Goal: Task Accomplishment & Management: Use online tool/utility

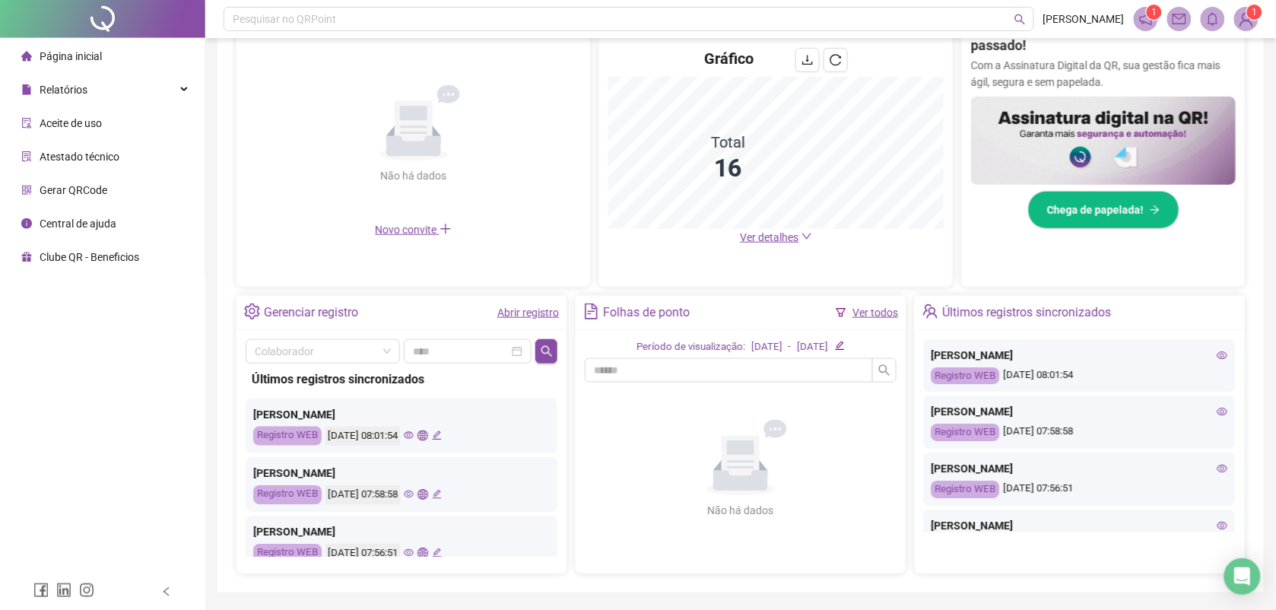
scroll to position [380, 0]
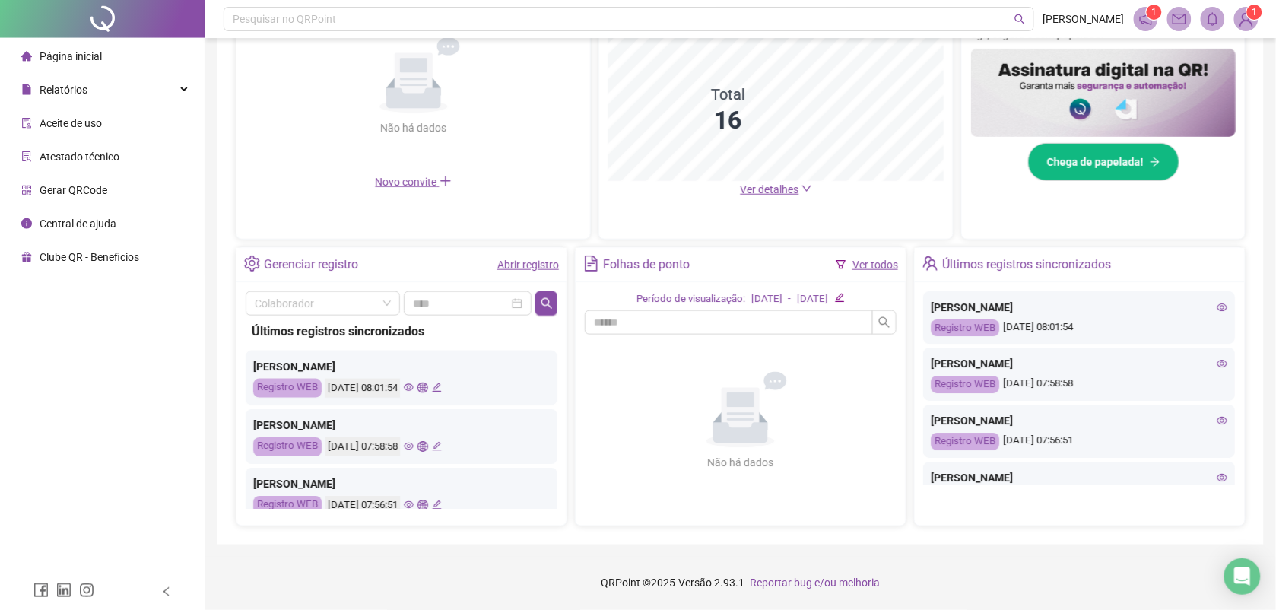
click at [751, 303] on div "[DATE]" at bounding box center [766, 299] width 31 height 16
click at [845, 295] on icon "edit" at bounding box center [840, 298] width 10 height 10
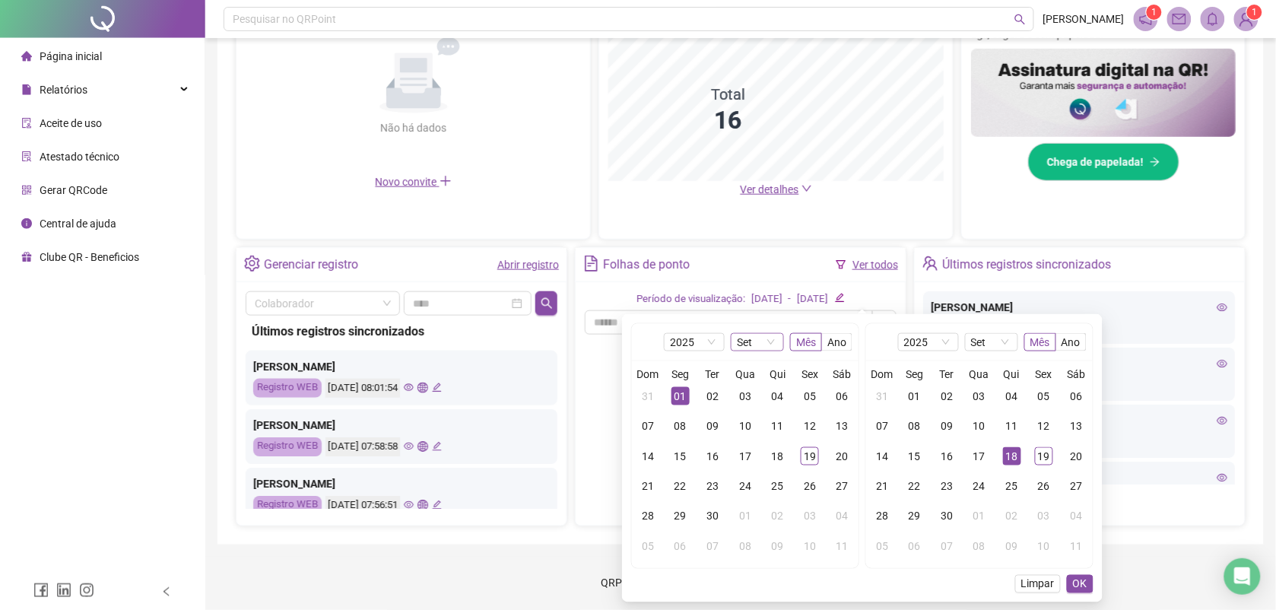
click at [772, 340] on span "Set" at bounding box center [757, 342] width 41 height 17
click at [755, 389] on div "Mar" at bounding box center [756, 393] width 29 height 17
click at [1084, 593] on button "OK" at bounding box center [1080, 584] width 27 height 18
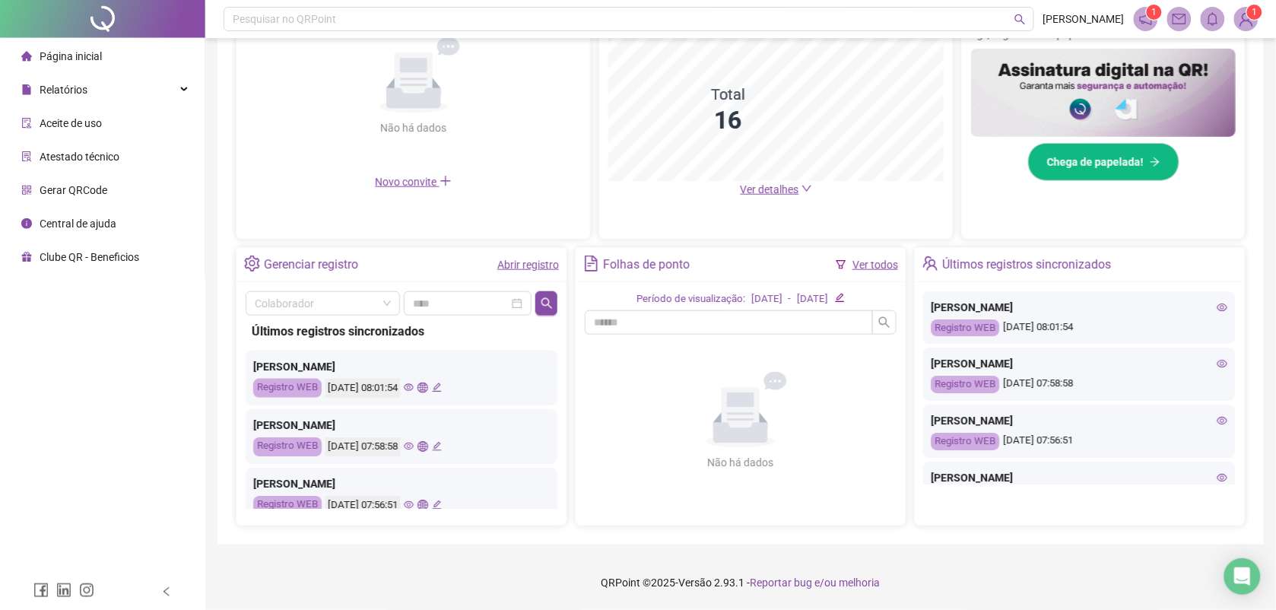
click at [871, 267] on link "Ver todos" at bounding box center [875, 265] width 46 height 12
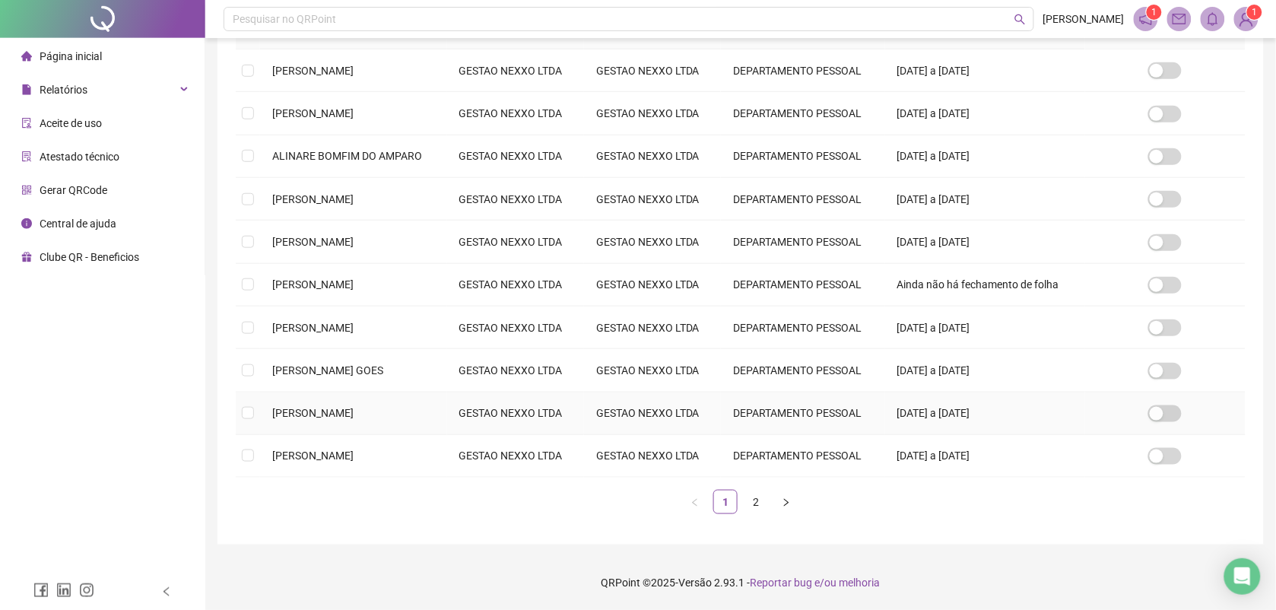
scroll to position [433, 0]
click at [759, 499] on link "2" at bounding box center [755, 501] width 23 height 23
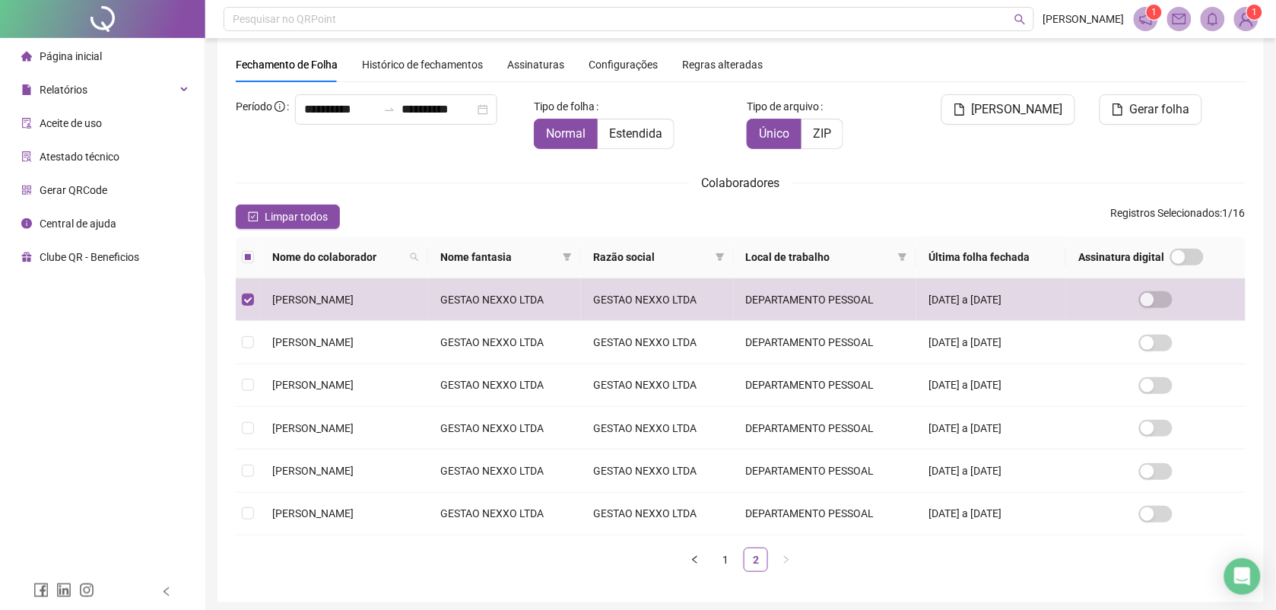
scroll to position [11, 0]
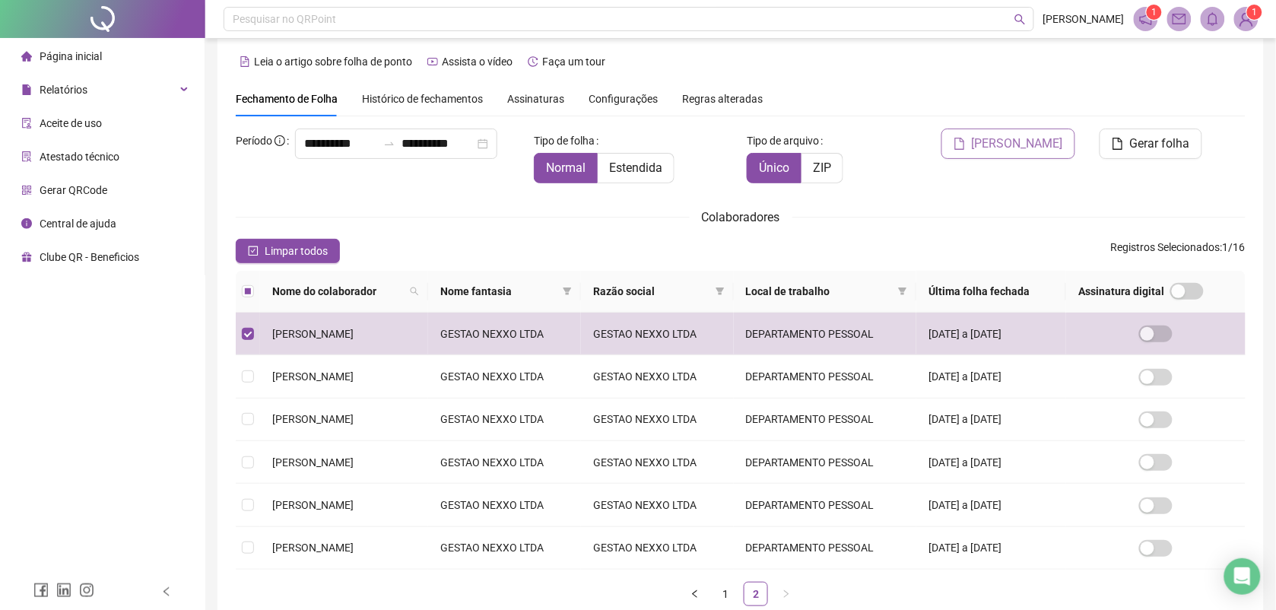
click at [1047, 148] on span "[PERSON_NAME]" at bounding box center [1017, 144] width 91 height 18
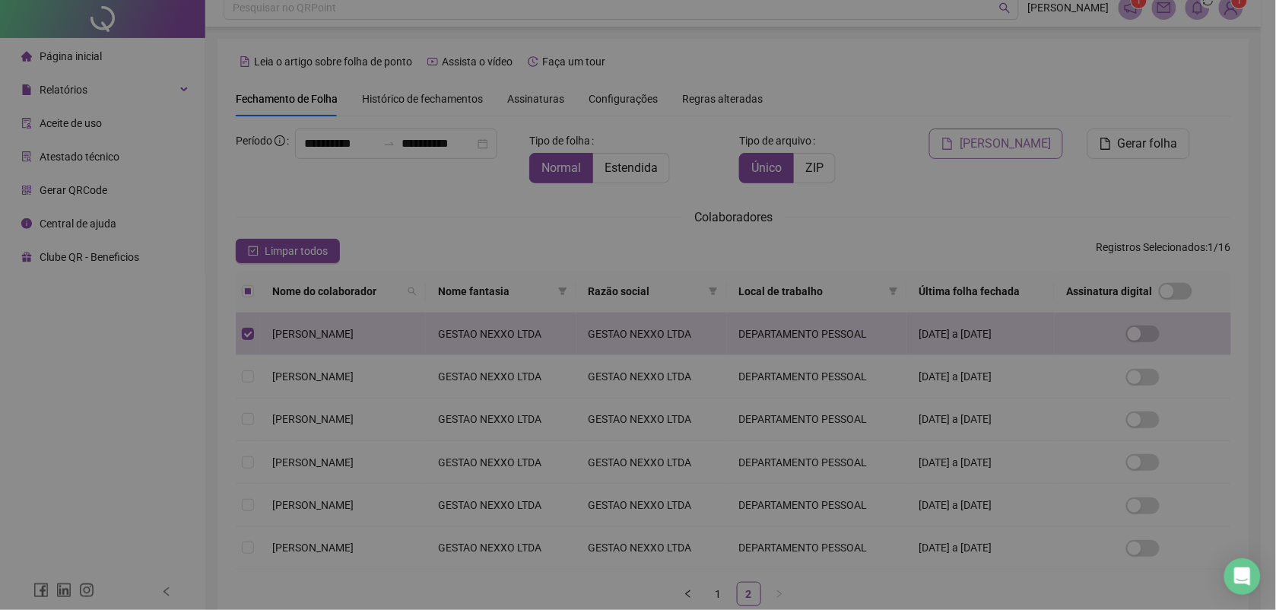
scroll to position [0, 0]
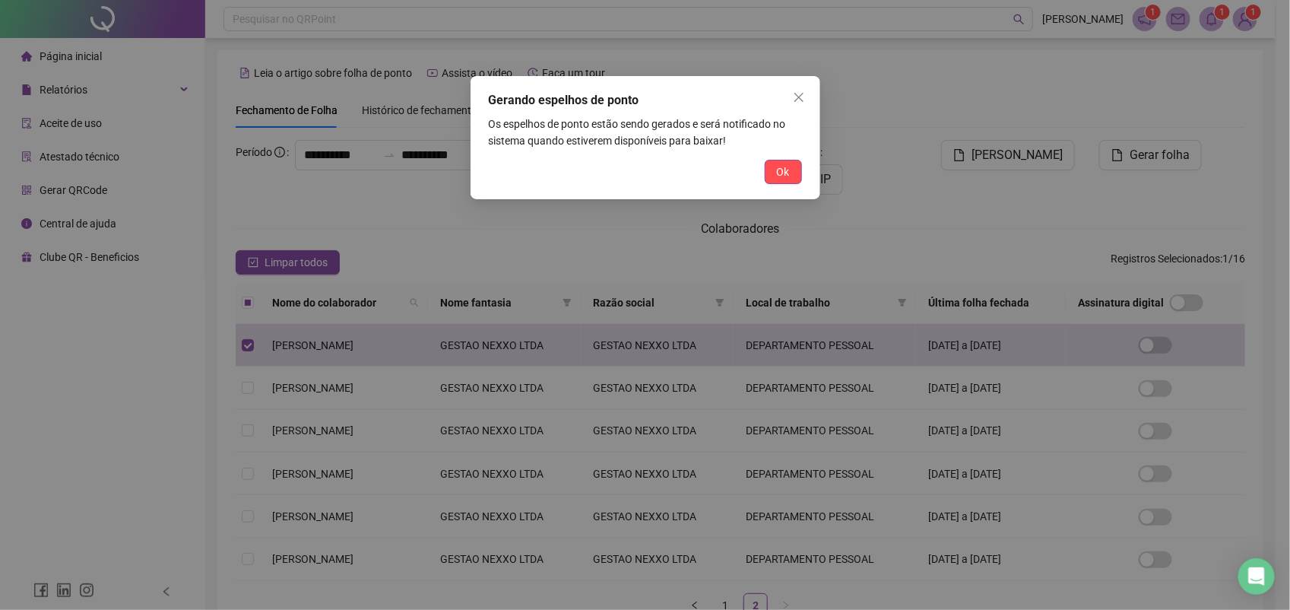
click at [779, 164] on span "Ok" at bounding box center [783, 171] width 13 height 17
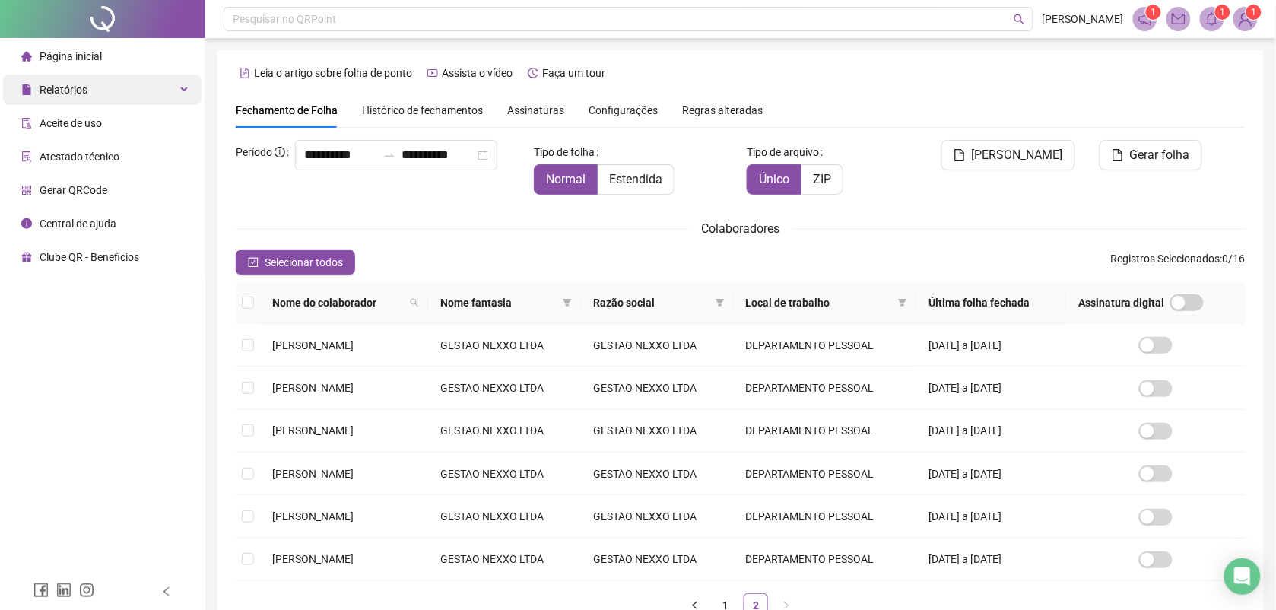
click at [76, 80] on span "Relatórios" at bounding box center [54, 90] width 66 height 30
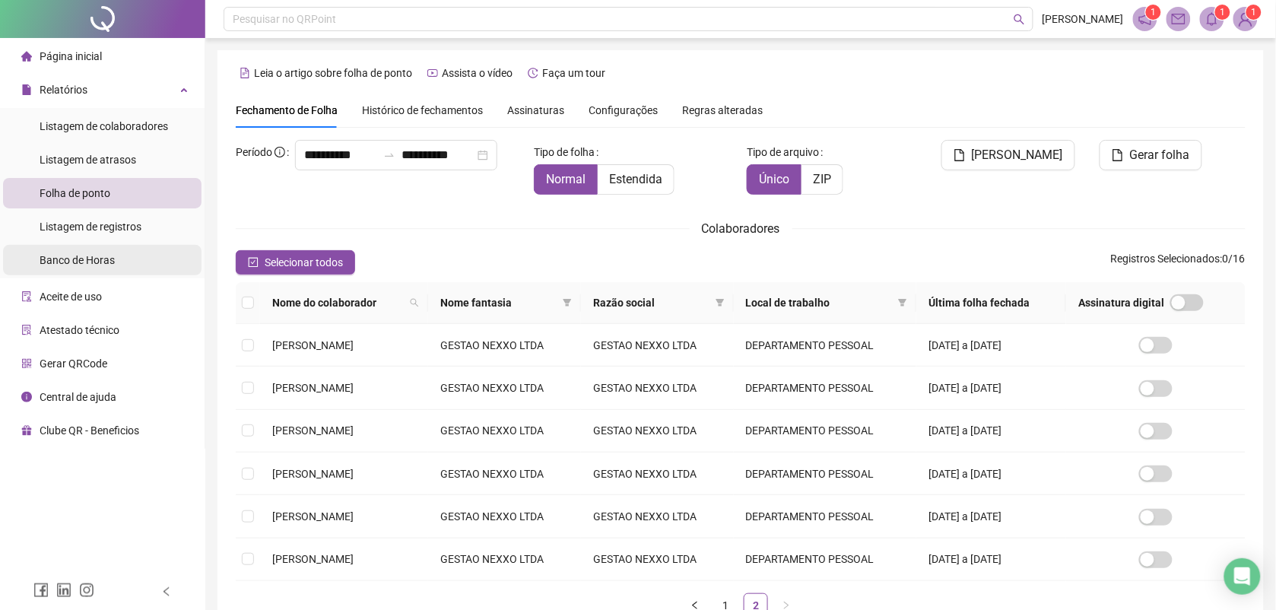
click at [107, 259] on span "Banco de Horas" at bounding box center [77, 260] width 75 height 12
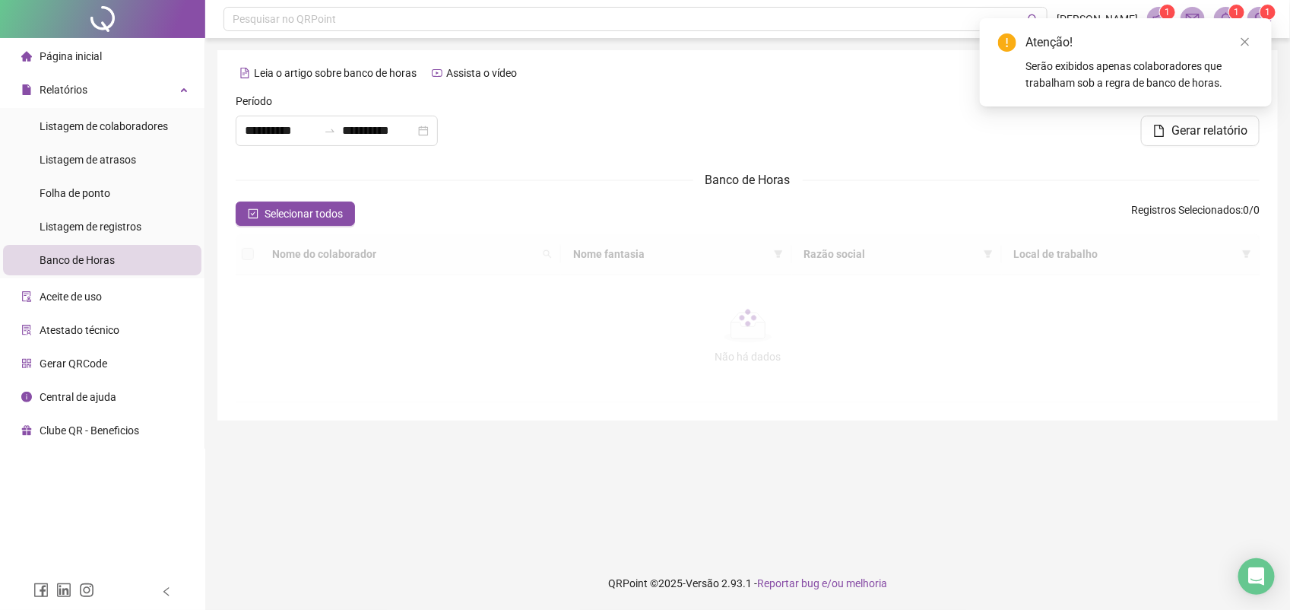
type input "**********"
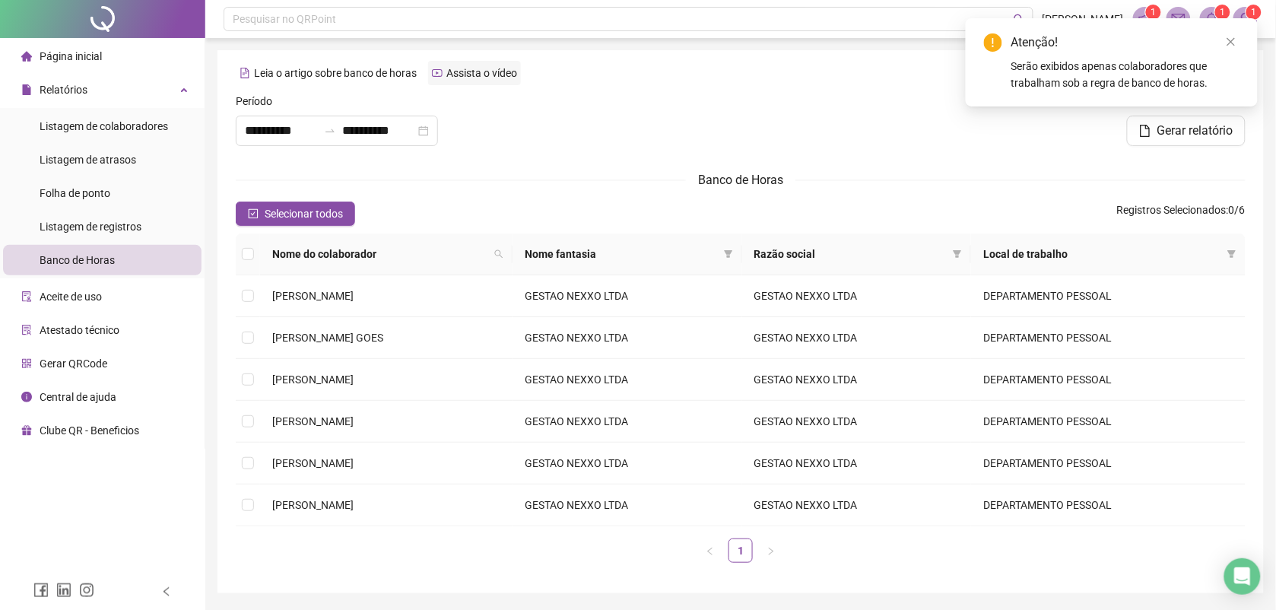
click at [451, 75] on span "Assista o vídeo" at bounding box center [481, 73] width 71 height 12
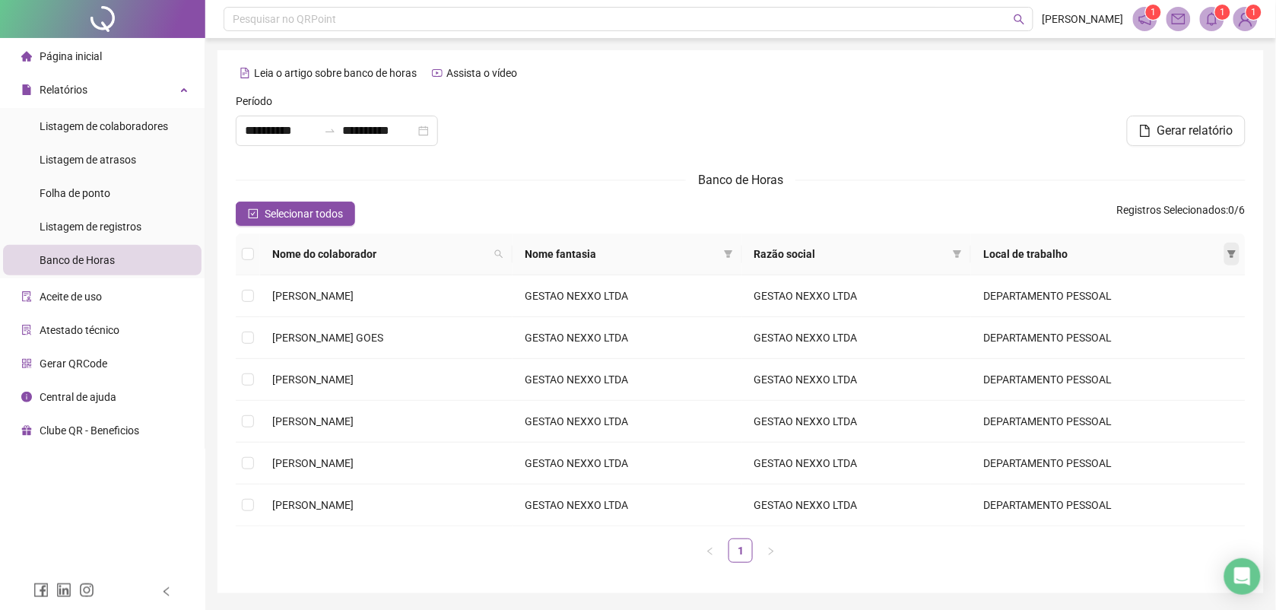
click at [1234, 259] on icon "filter" at bounding box center [1231, 253] width 9 height 9
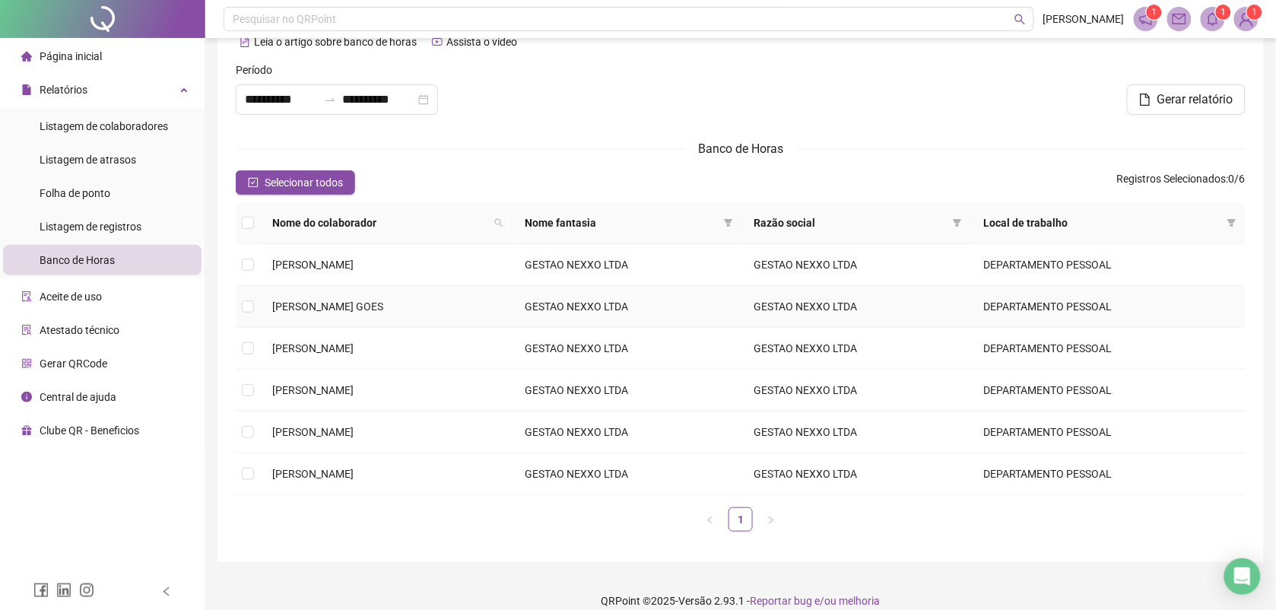
scroll to position [49, 0]
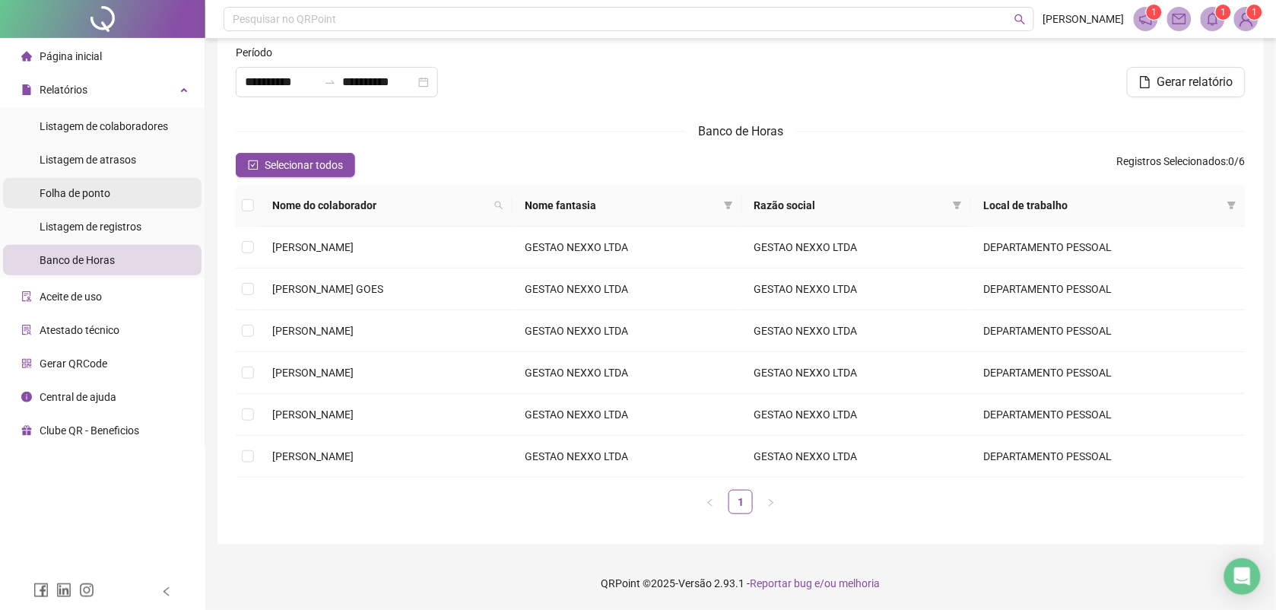
click at [82, 192] on span "Folha de ponto" at bounding box center [75, 193] width 71 height 12
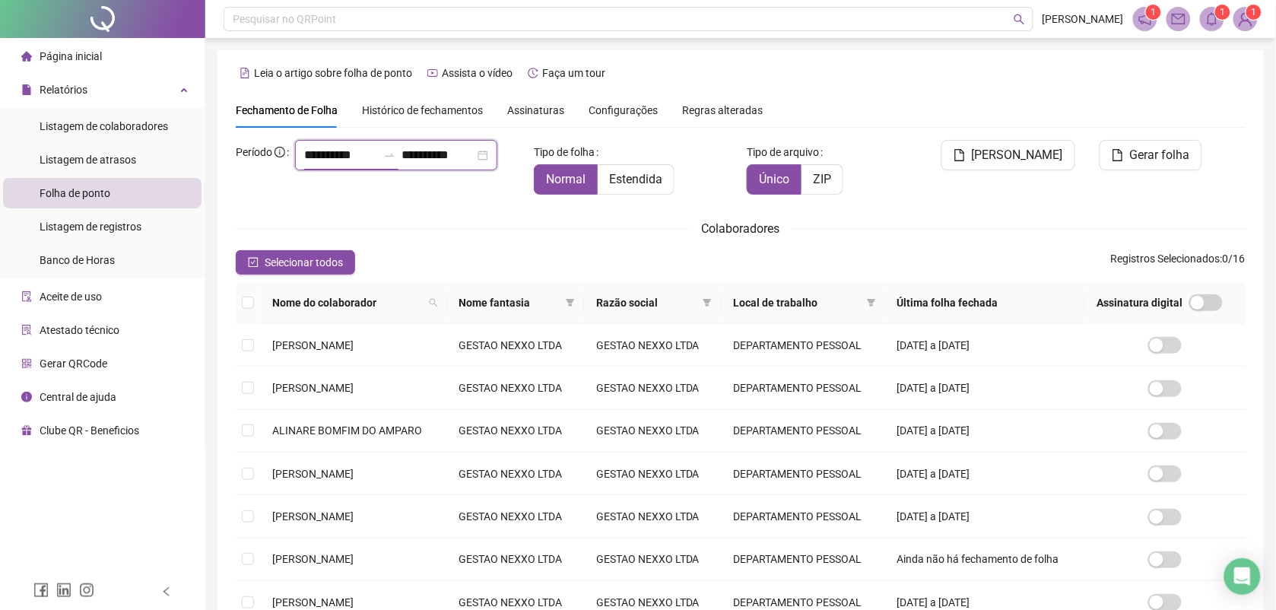
drag, startPoint x: 318, startPoint y: 176, endPoint x: 232, endPoint y: 179, distance: 86.0
click at [232, 179] on div "**********" at bounding box center [379, 173] width 298 height 67
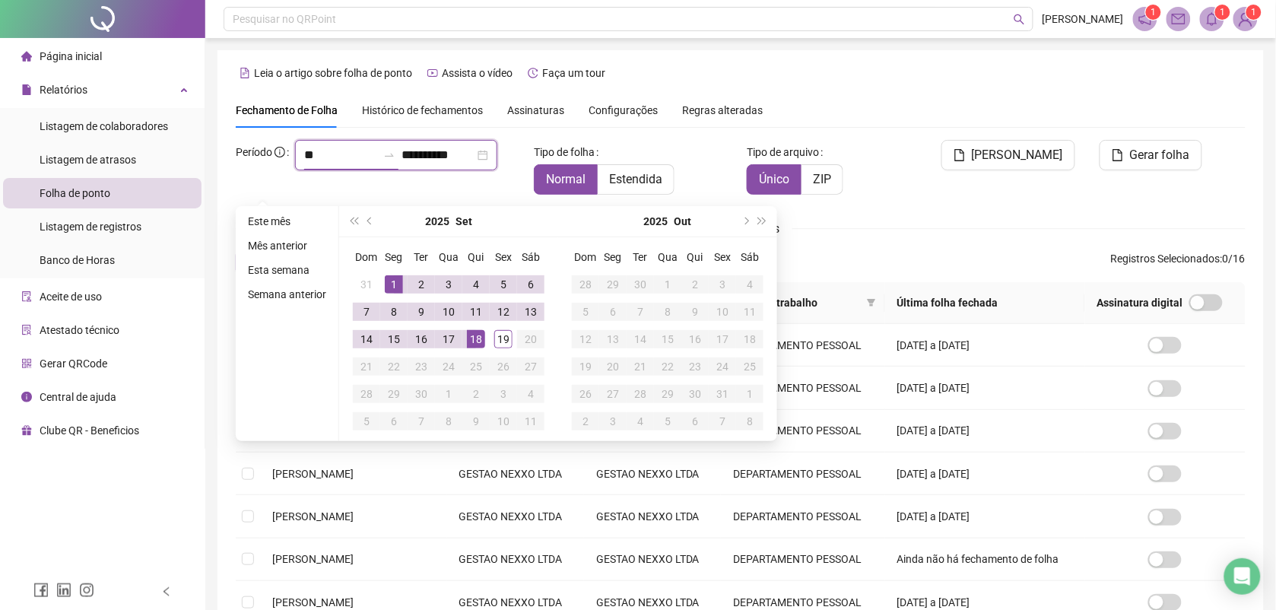
type input "*"
click at [367, 219] on span "prev-year" at bounding box center [371, 221] width 8 height 8
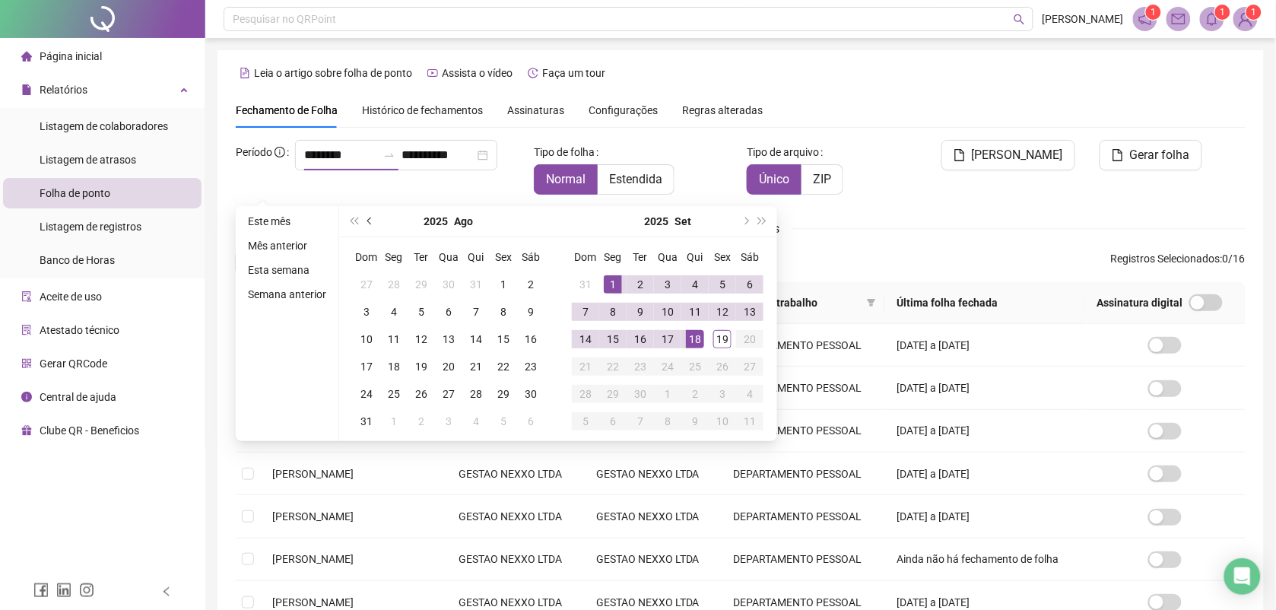
click at [367, 219] on span "prev-year" at bounding box center [371, 221] width 8 height 8
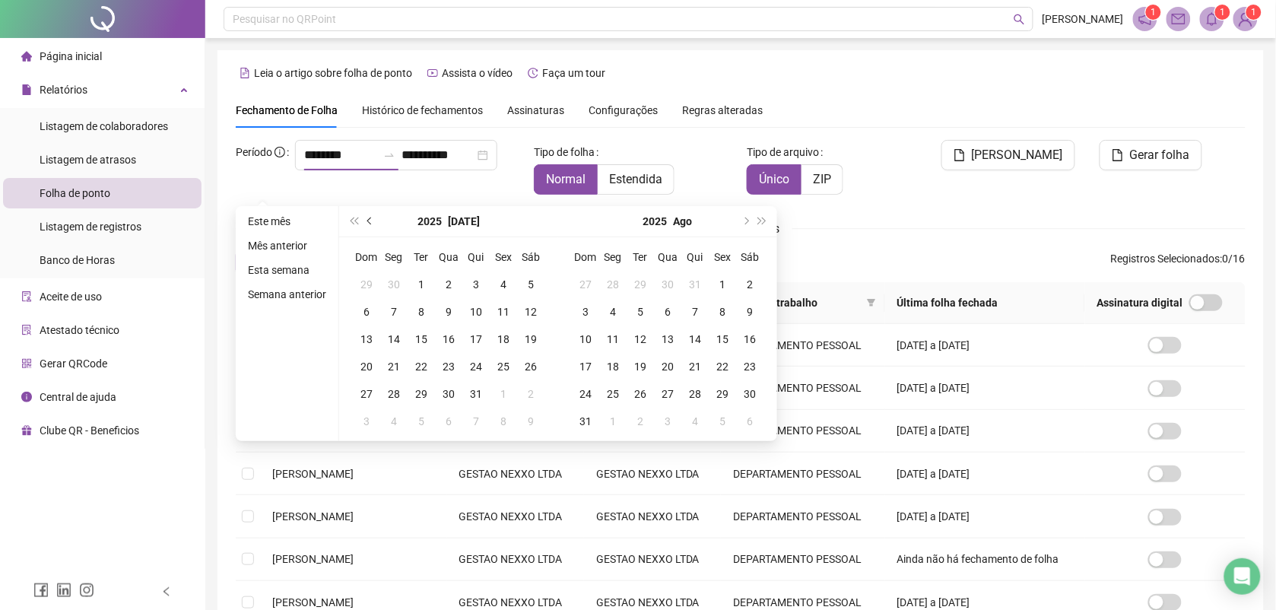
click at [367, 219] on span "prev-year" at bounding box center [371, 221] width 8 height 8
click at [742, 219] on span "next-year" at bounding box center [745, 221] width 8 height 8
type input "**********"
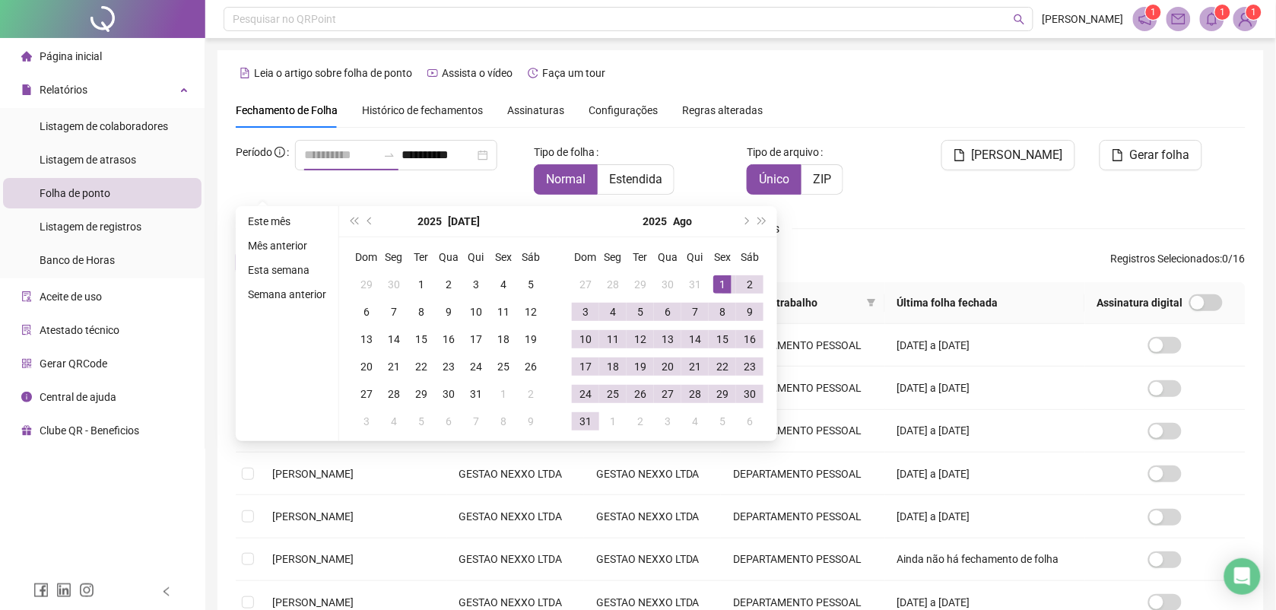
click at [719, 282] on div "1" at bounding box center [722, 284] width 18 height 18
type input "**********"
click at [416, 164] on input "**********" at bounding box center [437, 155] width 73 height 18
click at [1138, 154] on span "Gerar folha" at bounding box center [1160, 155] width 60 height 18
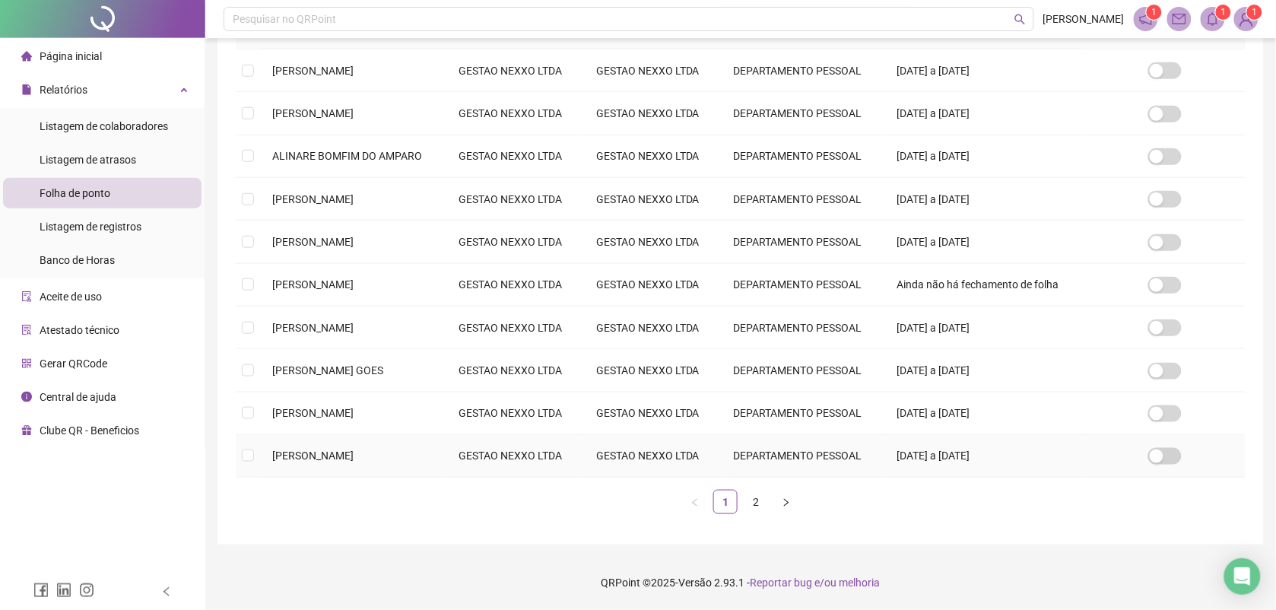
scroll to position [433, 0]
click at [755, 498] on link "2" at bounding box center [755, 501] width 23 height 23
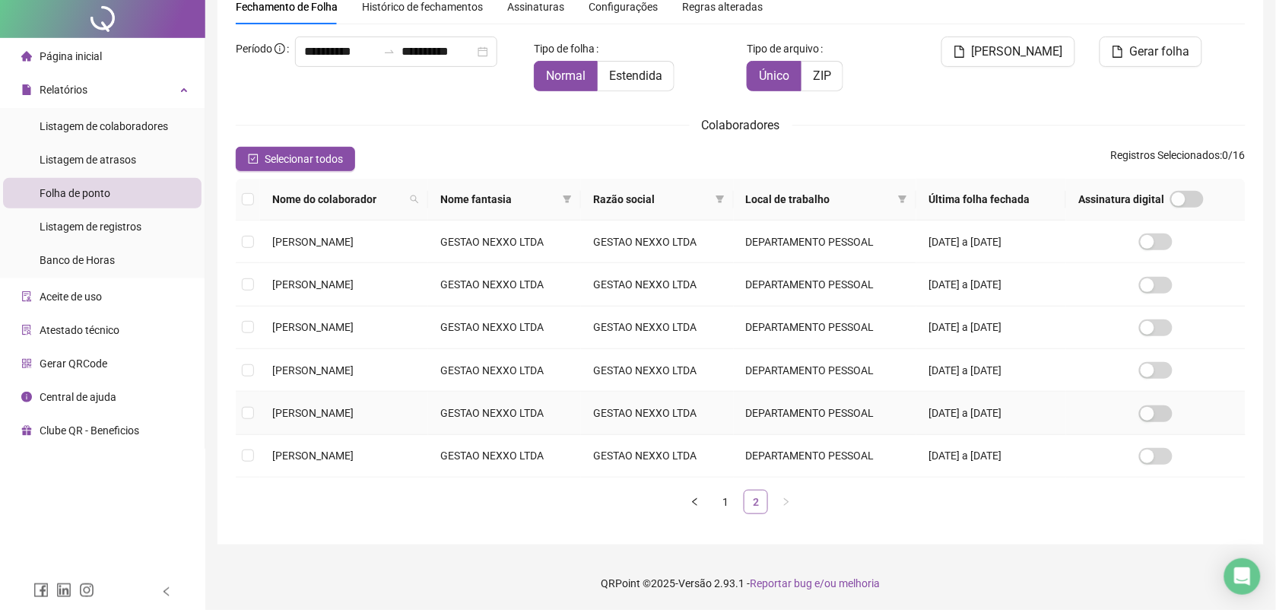
scroll to position [0, 0]
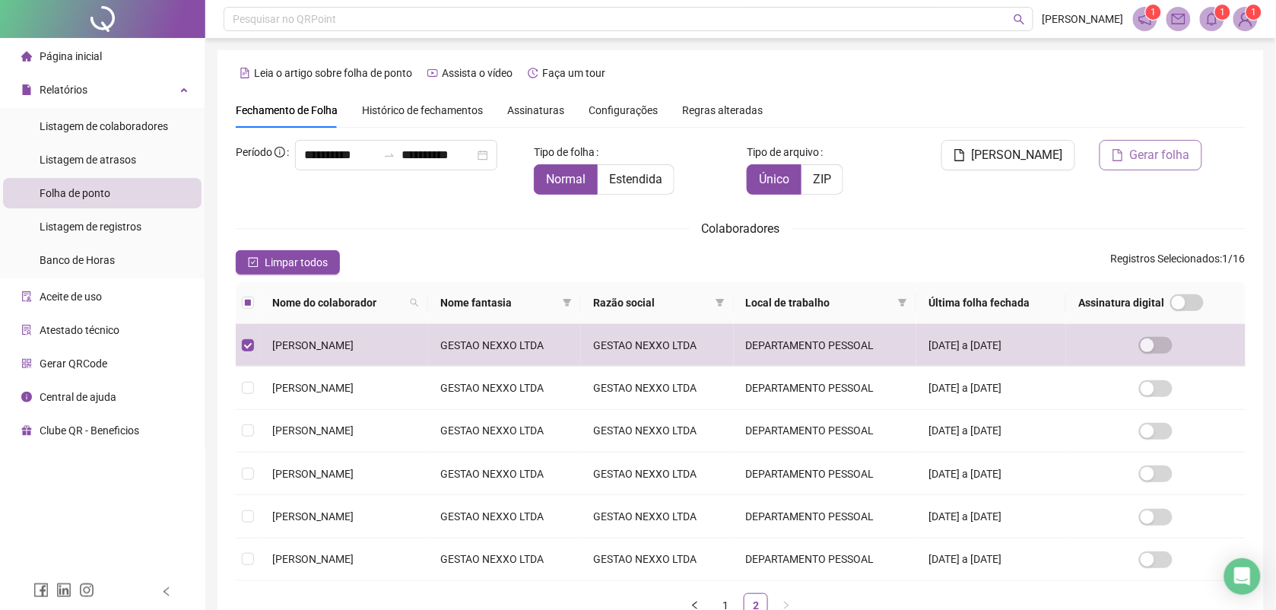
click at [1168, 156] on span "Gerar folha" at bounding box center [1160, 155] width 60 height 18
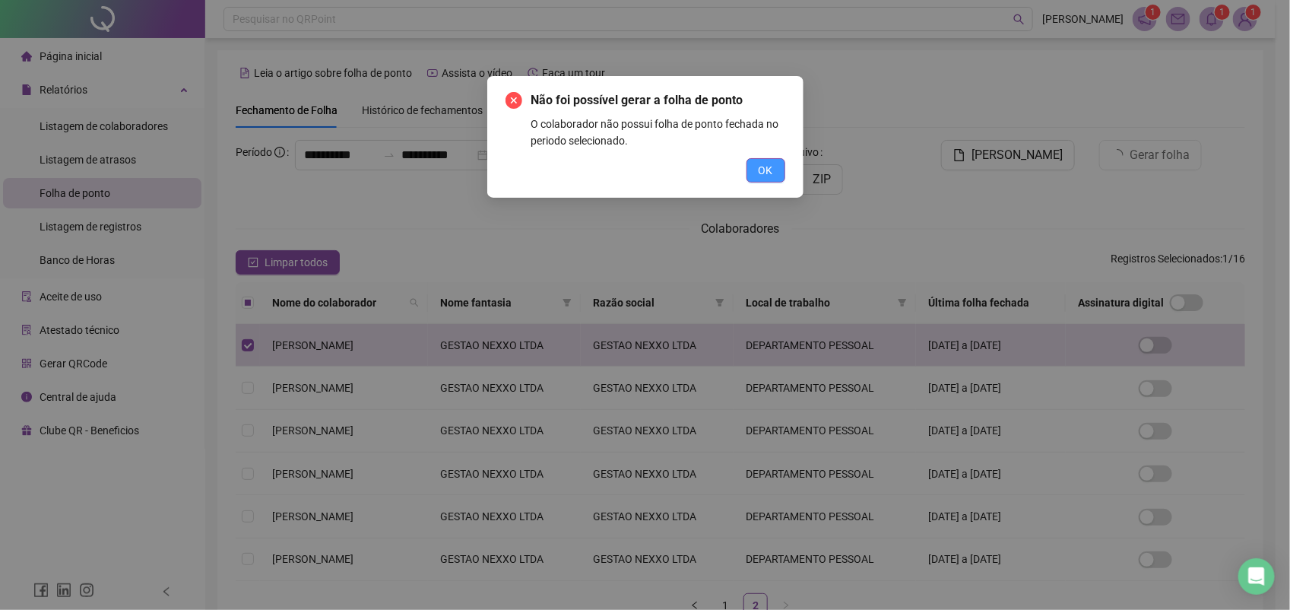
click at [769, 176] on span "OK" at bounding box center [766, 170] width 14 height 17
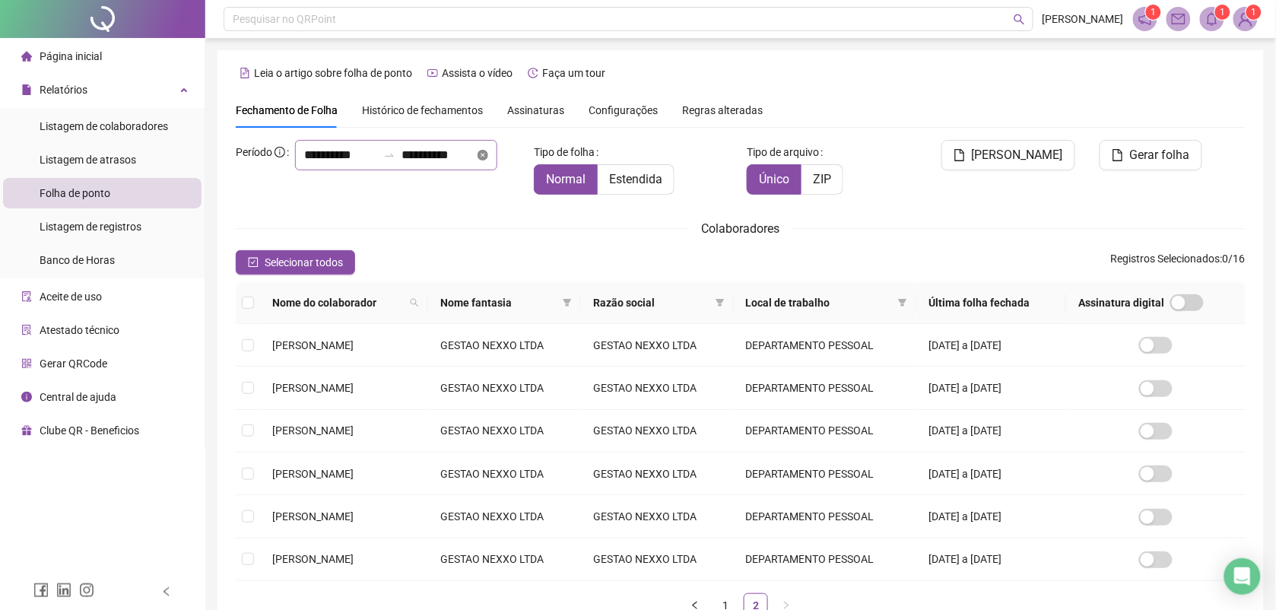
click at [477, 160] on icon "close-circle" at bounding box center [482, 155] width 11 height 11
click at [310, 164] on input at bounding box center [340, 155] width 73 height 18
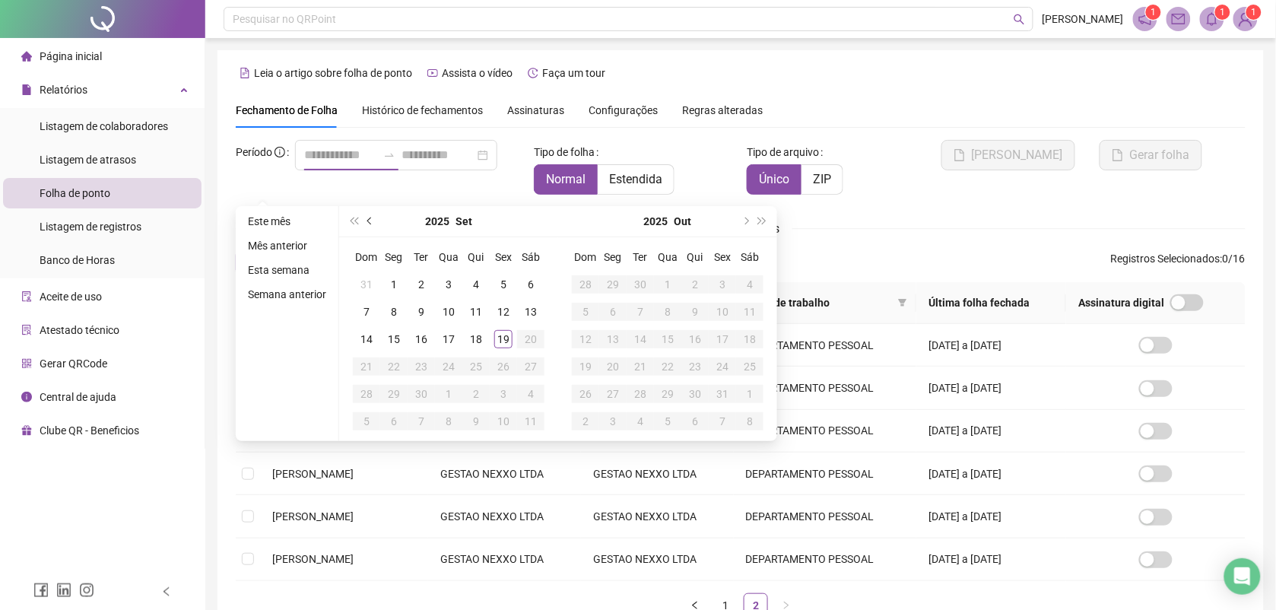
click at [367, 219] on span "prev-year" at bounding box center [371, 221] width 8 height 8
type input "**********"
click at [500, 280] on div "1" at bounding box center [503, 284] width 18 height 18
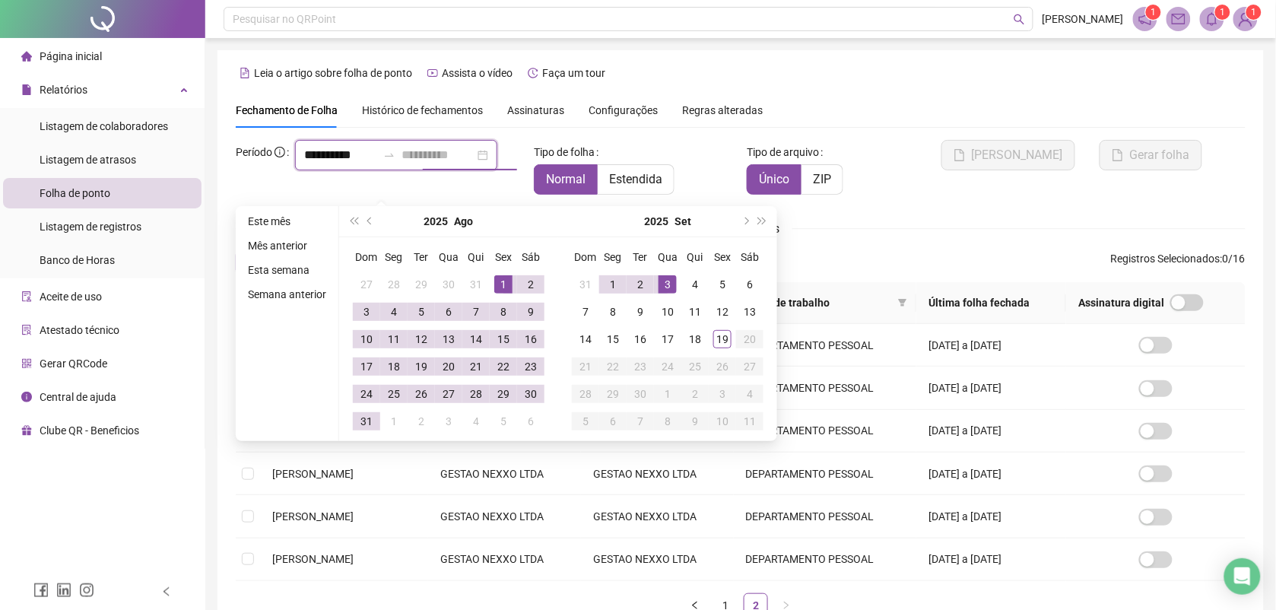
type input "**********"
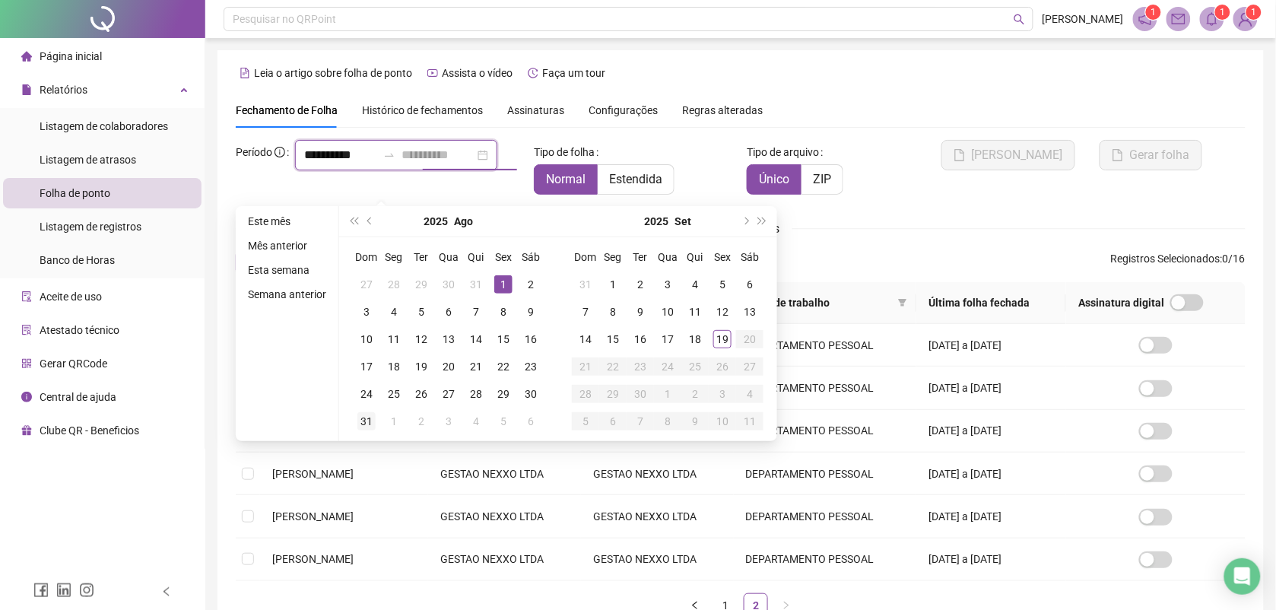
type input "**********"
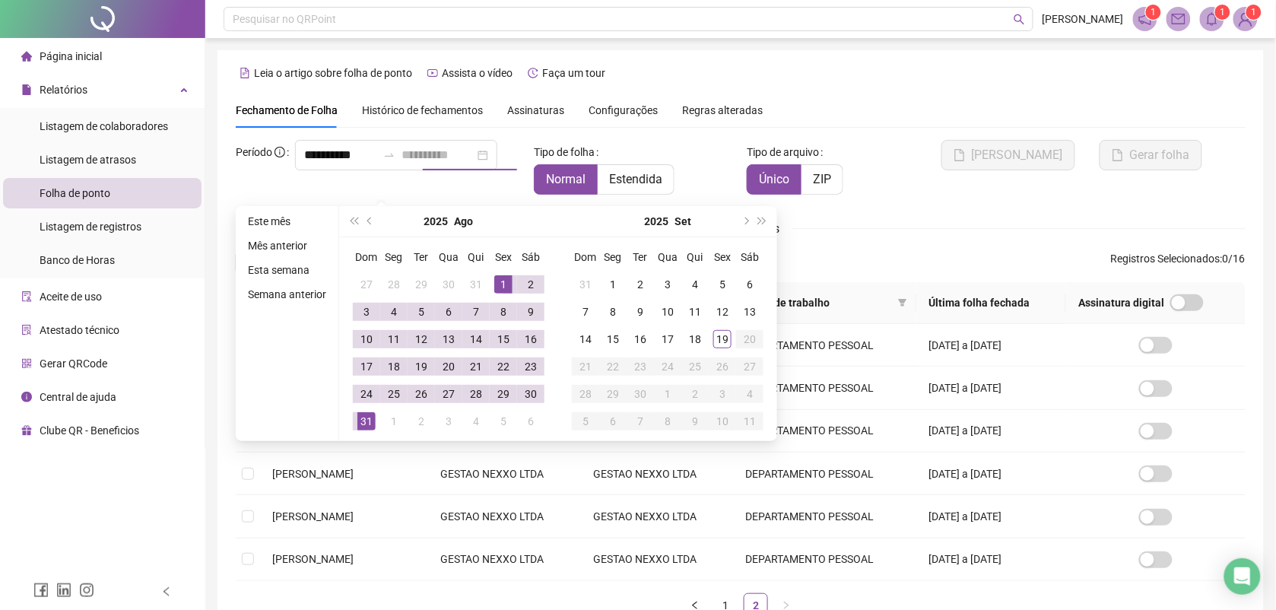
click at [361, 423] on div "31" at bounding box center [366, 421] width 18 height 18
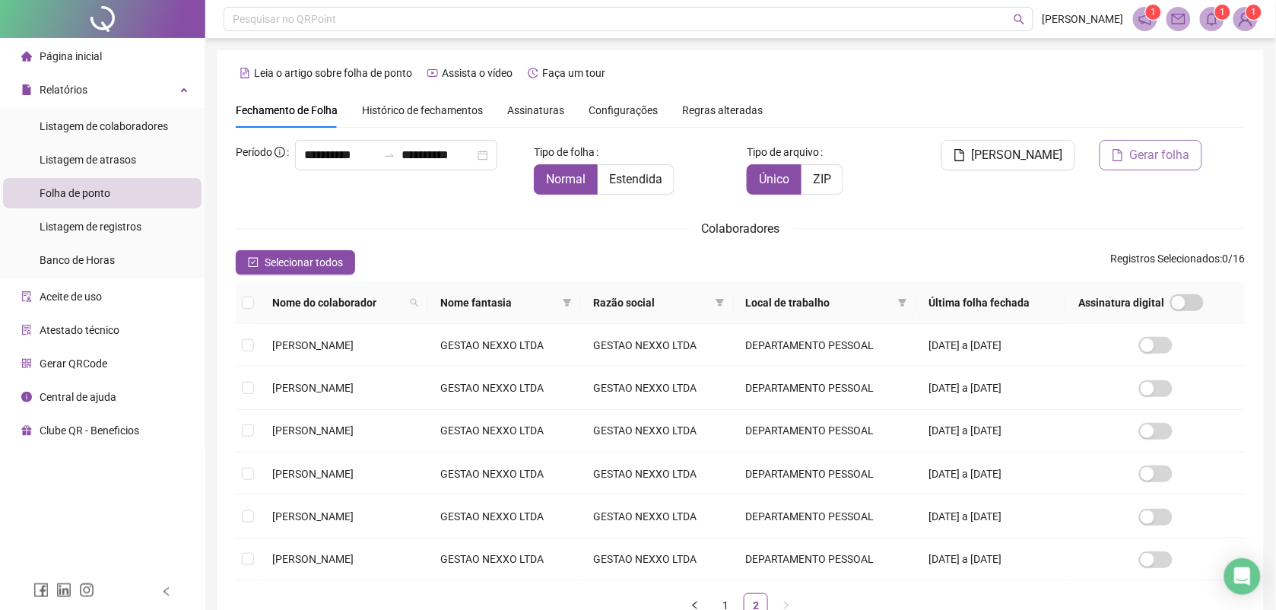
click at [1130, 147] on button "Gerar folha" at bounding box center [1150, 155] width 103 height 30
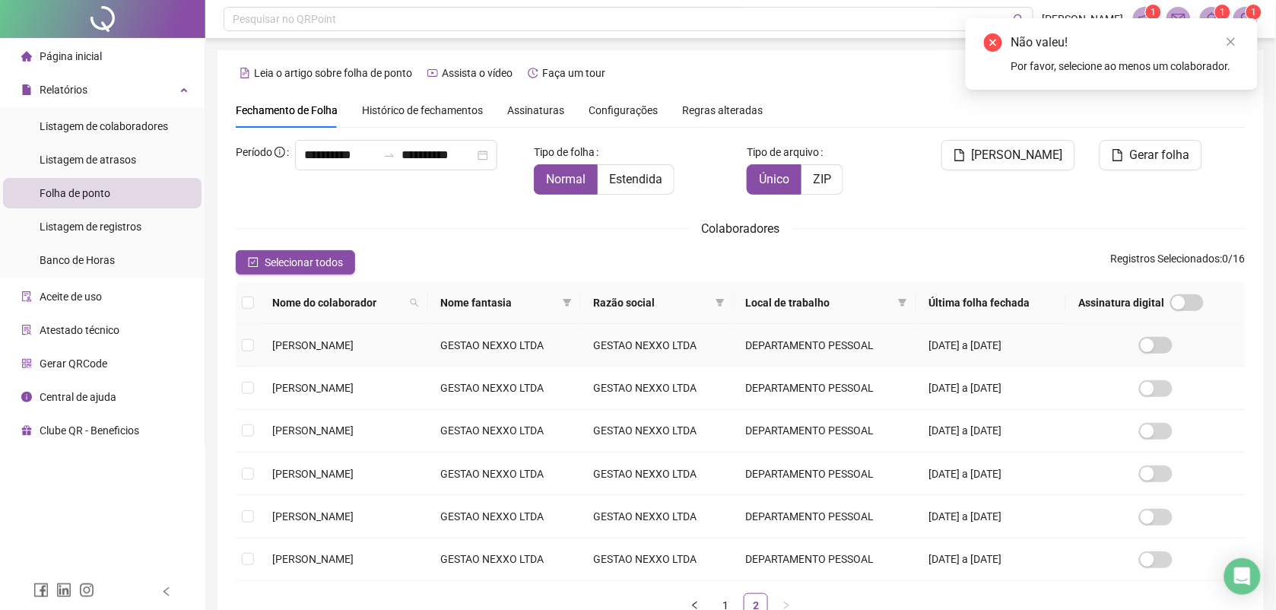
click at [314, 347] on span "[PERSON_NAME]" at bounding box center [312, 345] width 81 height 12
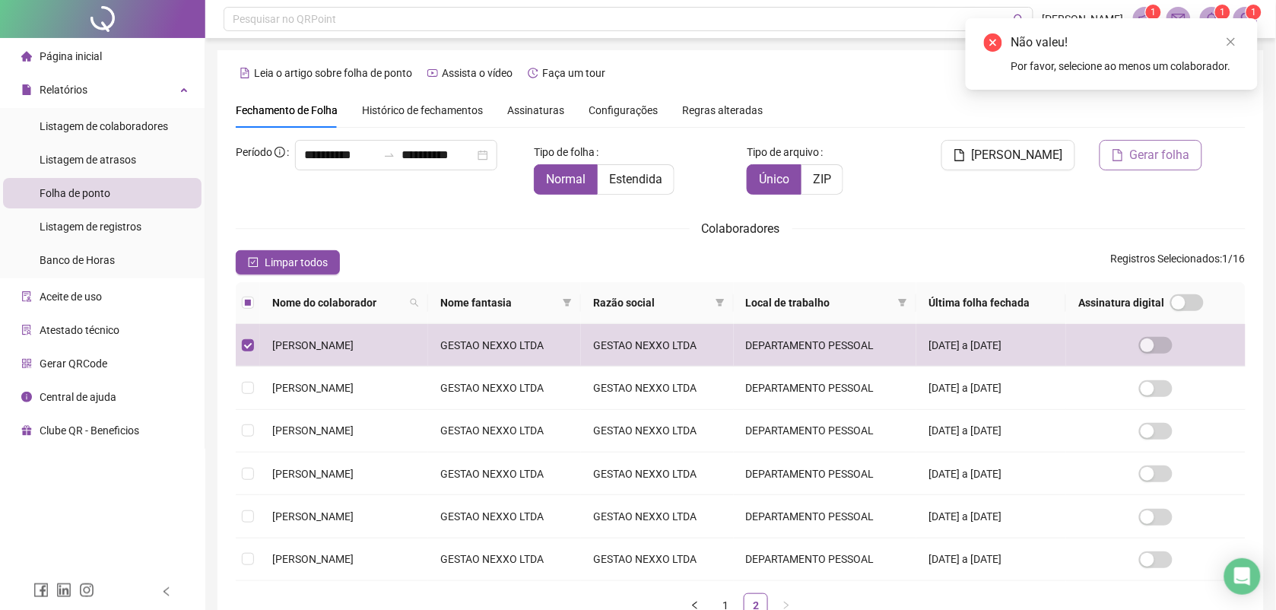
click at [1156, 157] on span "Gerar folha" at bounding box center [1160, 155] width 60 height 18
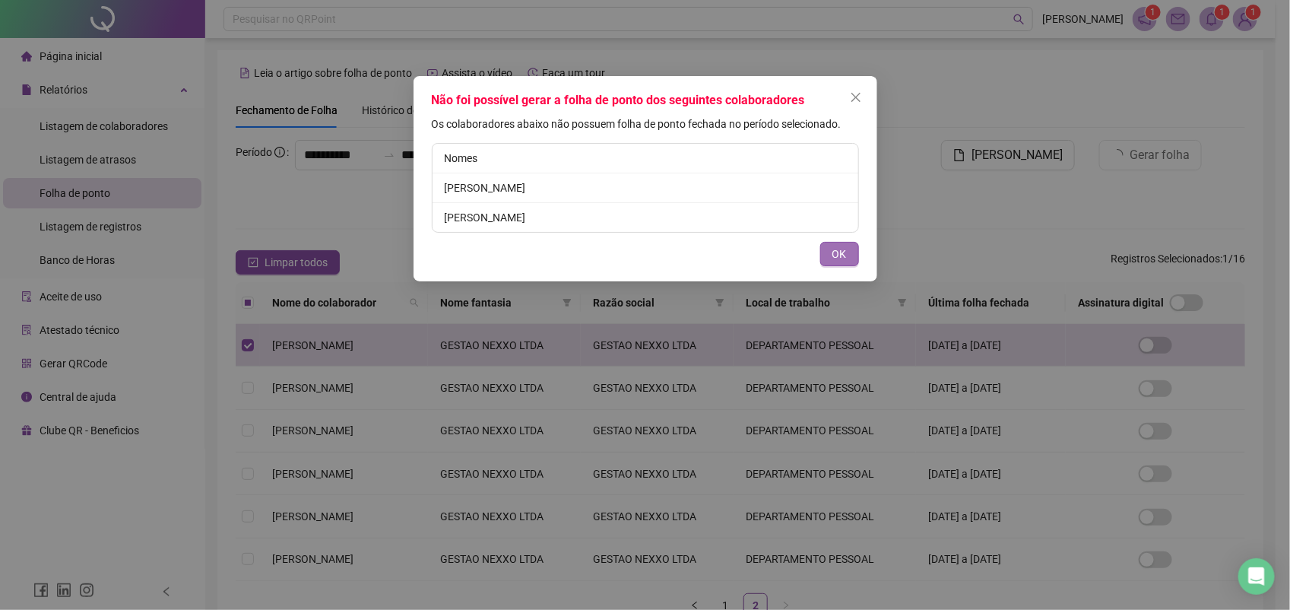
click at [833, 248] on span "OK" at bounding box center [840, 254] width 14 height 17
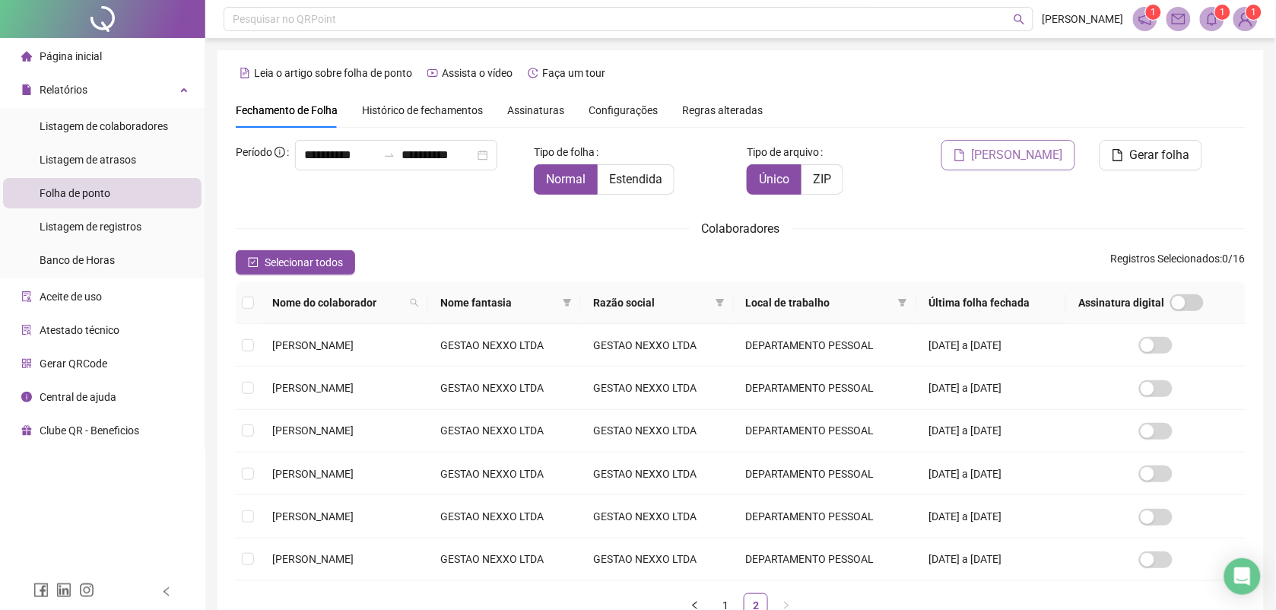
click at [966, 154] on icon "file" at bounding box center [959, 155] width 12 height 12
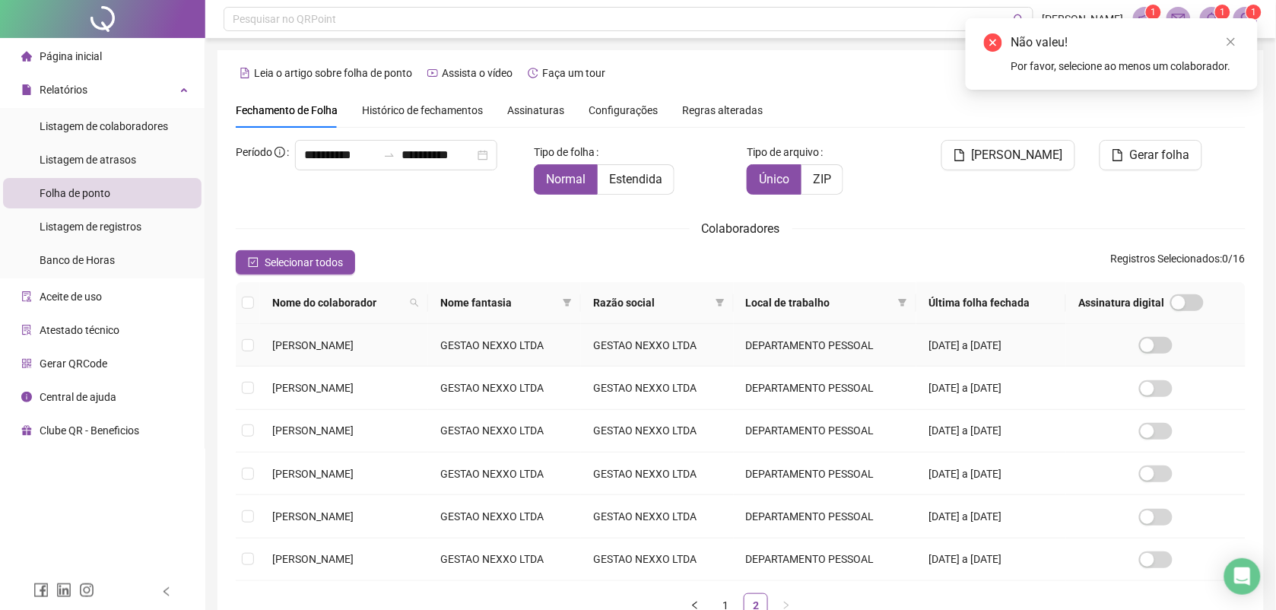
click at [328, 348] on span "[PERSON_NAME]" at bounding box center [312, 345] width 81 height 12
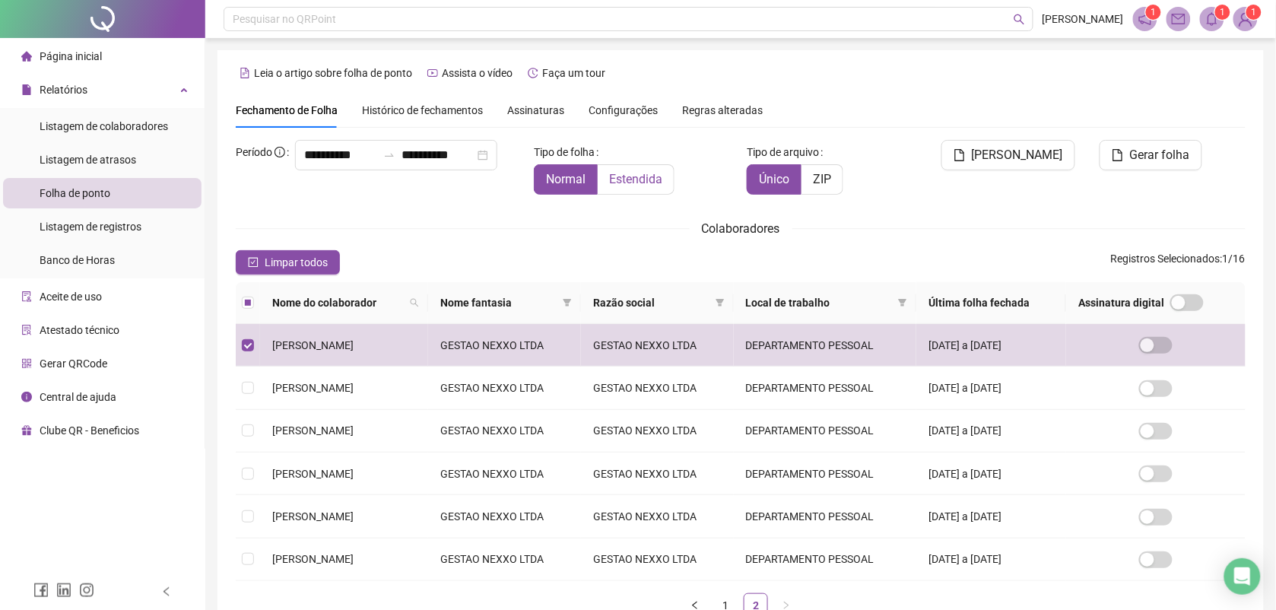
click at [629, 176] on span "Estendida" at bounding box center [635, 179] width 53 height 14
click at [1043, 157] on span "[PERSON_NAME]" at bounding box center [1017, 155] width 91 height 18
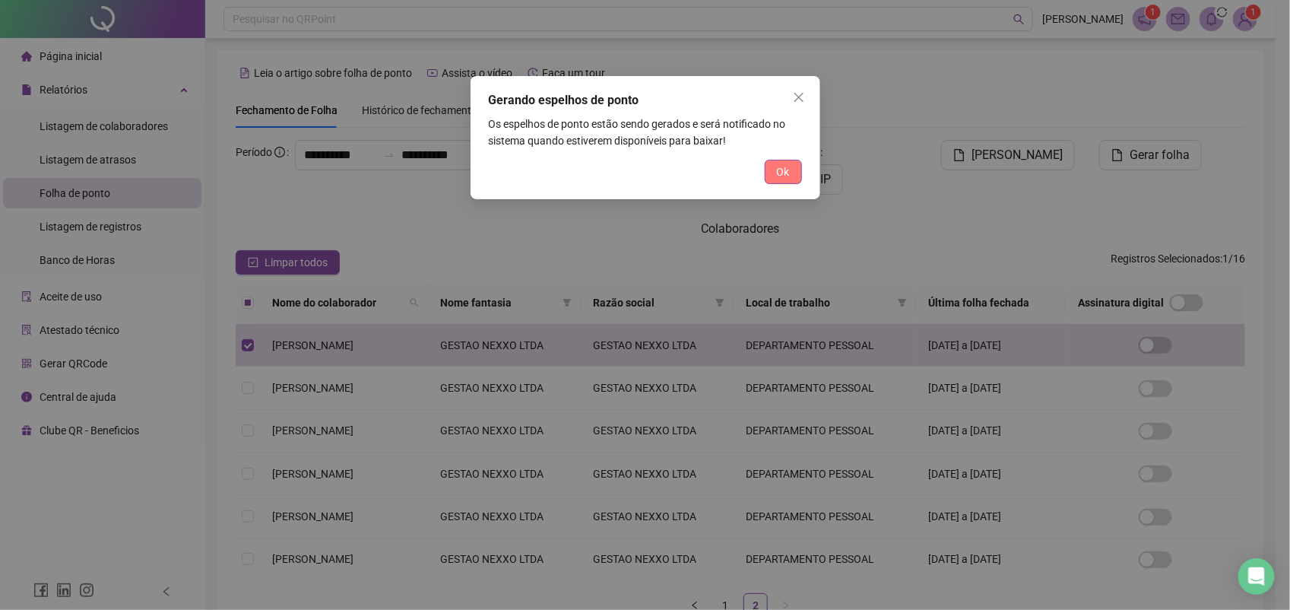
click at [777, 173] on span "Ok" at bounding box center [783, 171] width 13 height 17
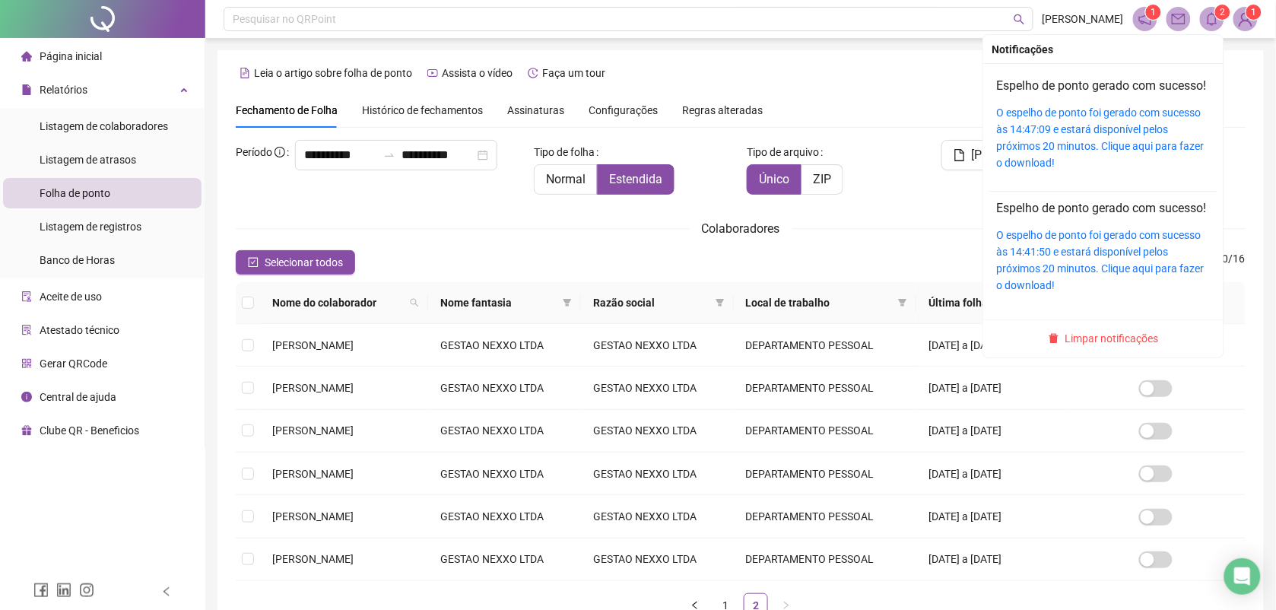
click at [1207, 13] on icon "bell" at bounding box center [1212, 19] width 14 height 14
click at [1087, 287] on link "O espelho de ponto foi gerado com sucesso às 14:41:50 e estará disponível pelos…" at bounding box center [1101, 260] width 208 height 62
click at [1214, 20] on icon "bell" at bounding box center [1212, 19] width 14 height 14
click at [1095, 135] on link "O espelho de ponto foi gerado com sucesso às 14:47:09 e estará disponível pelos…" at bounding box center [1101, 137] width 208 height 62
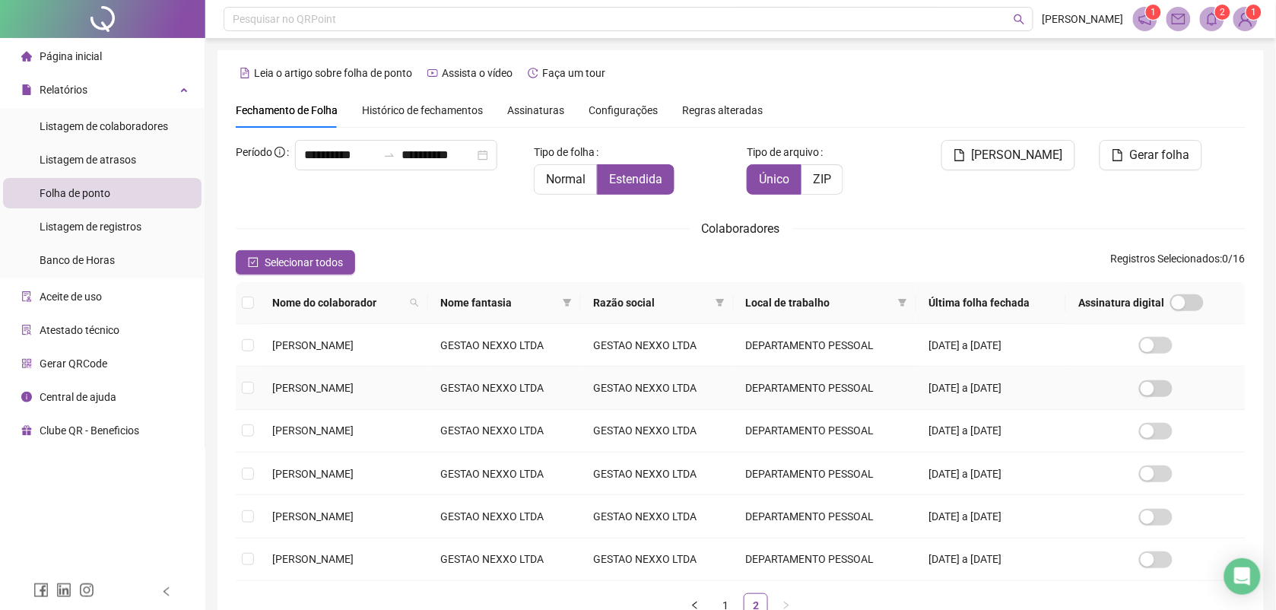
click at [324, 385] on span "[PERSON_NAME]" at bounding box center [312, 388] width 81 height 12
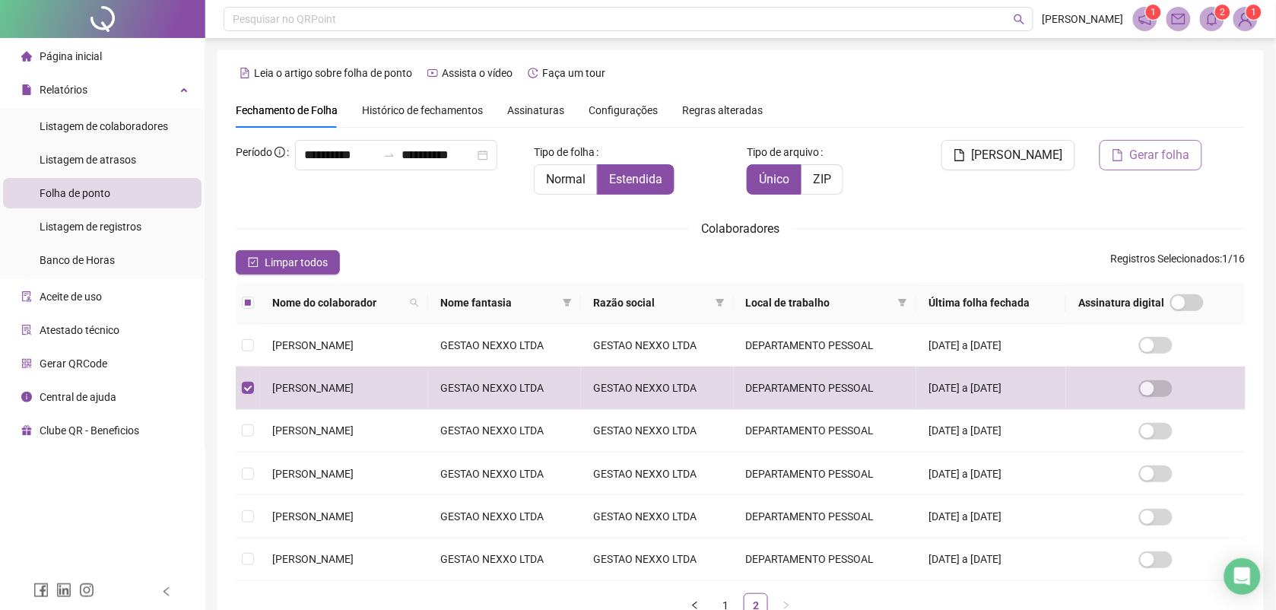
click at [1131, 150] on span "Gerar folha" at bounding box center [1160, 155] width 60 height 18
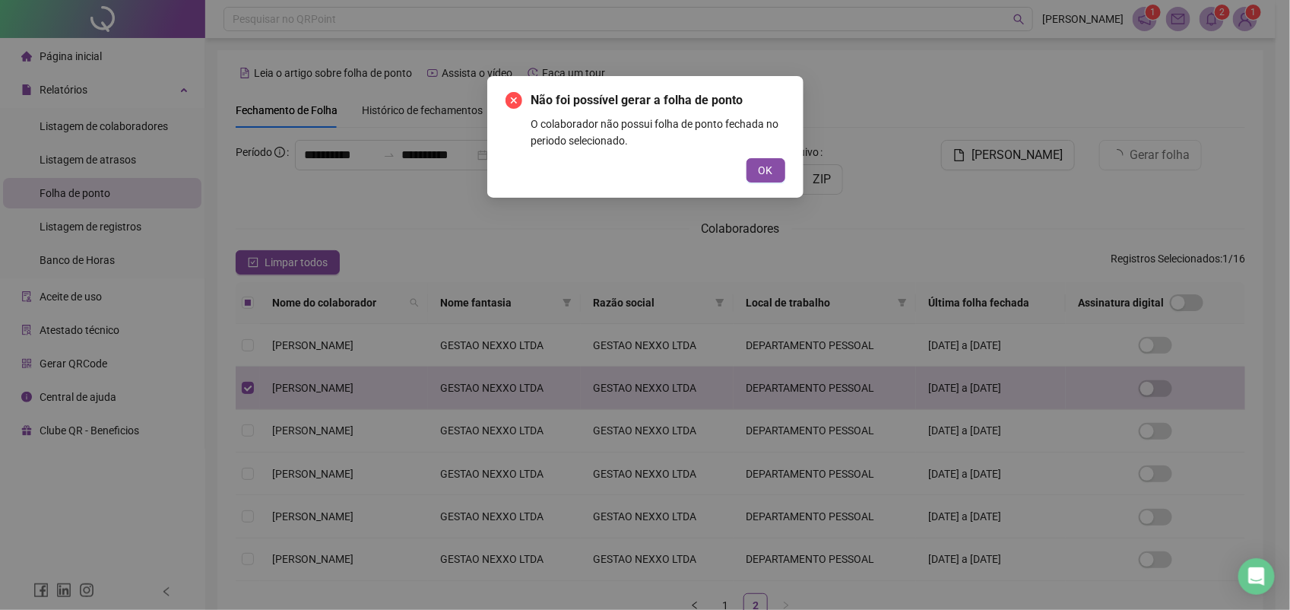
drag, startPoint x: 764, startPoint y: 166, endPoint x: 801, endPoint y: 166, distance: 36.5
click at [765, 166] on span "OK" at bounding box center [766, 170] width 14 height 17
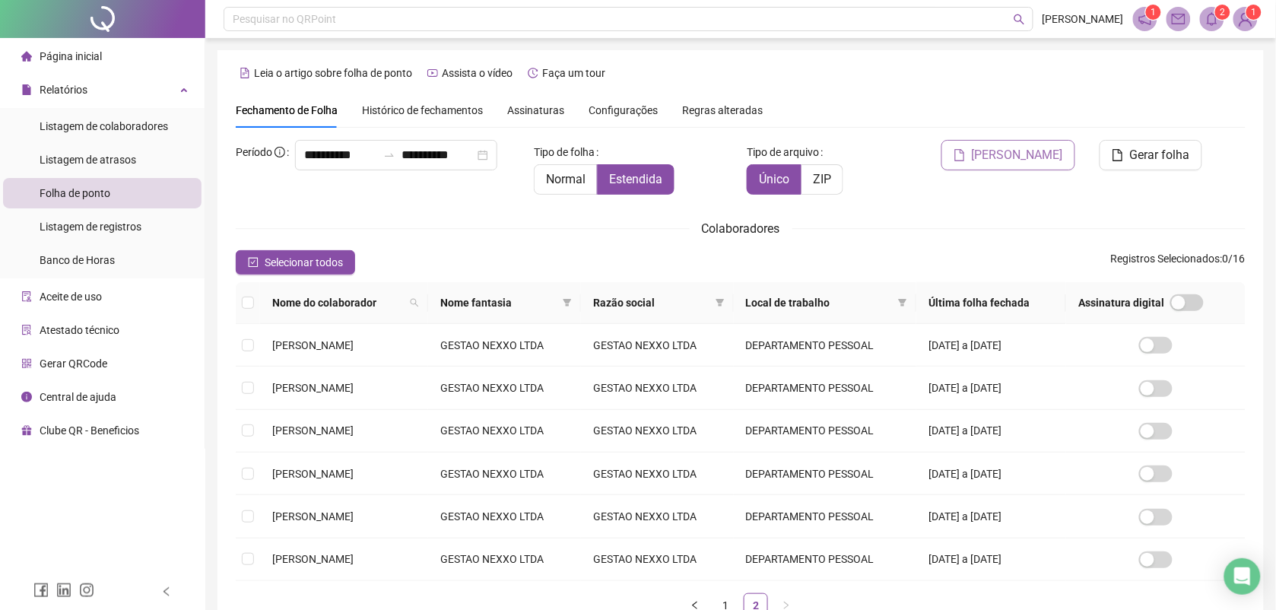
click at [1009, 152] on span "[PERSON_NAME]" at bounding box center [1017, 155] width 91 height 18
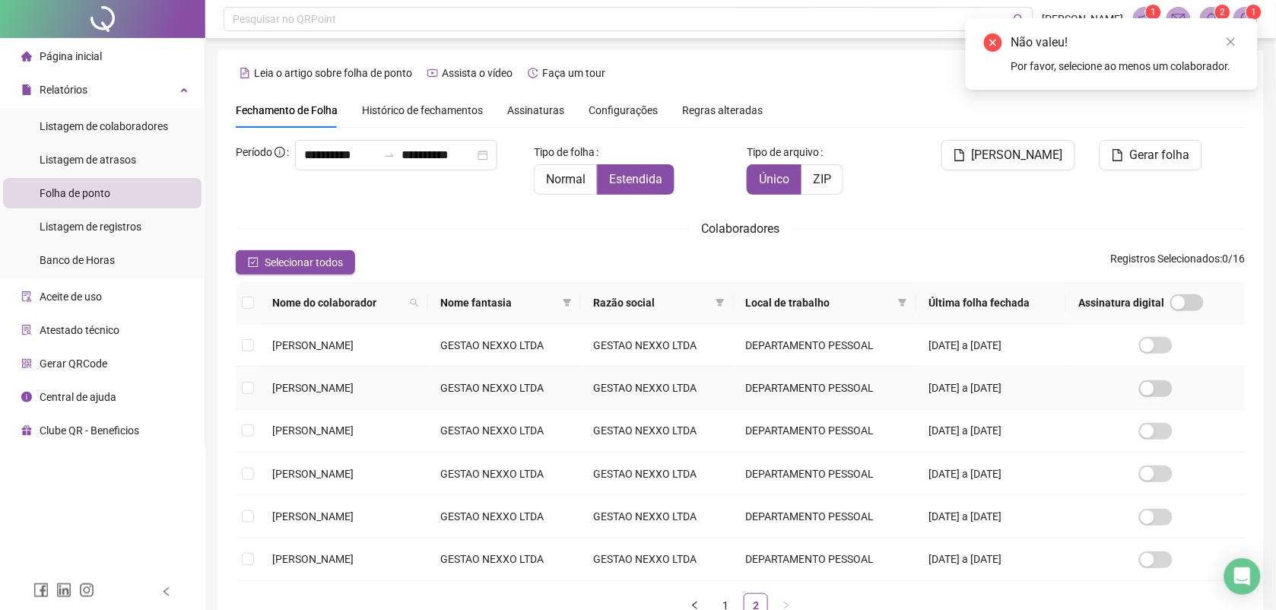
click at [302, 385] on span "[PERSON_NAME]" at bounding box center [312, 388] width 81 height 12
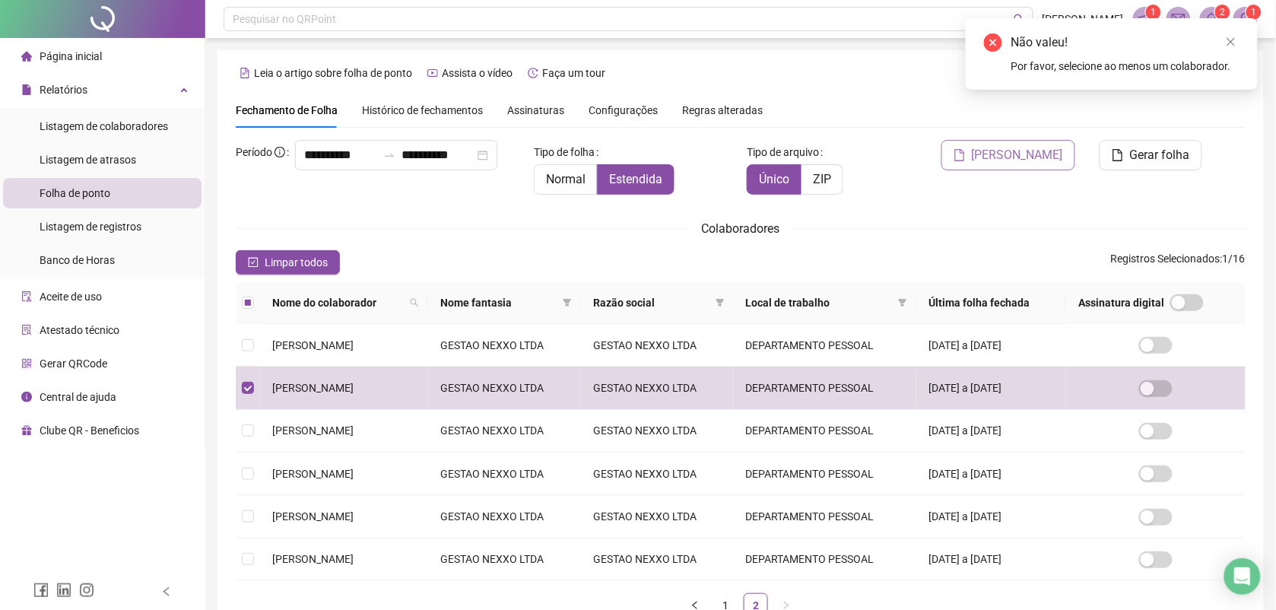
click at [1031, 143] on button "[PERSON_NAME]" at bounding box center [1008, 155] width 134 height 30
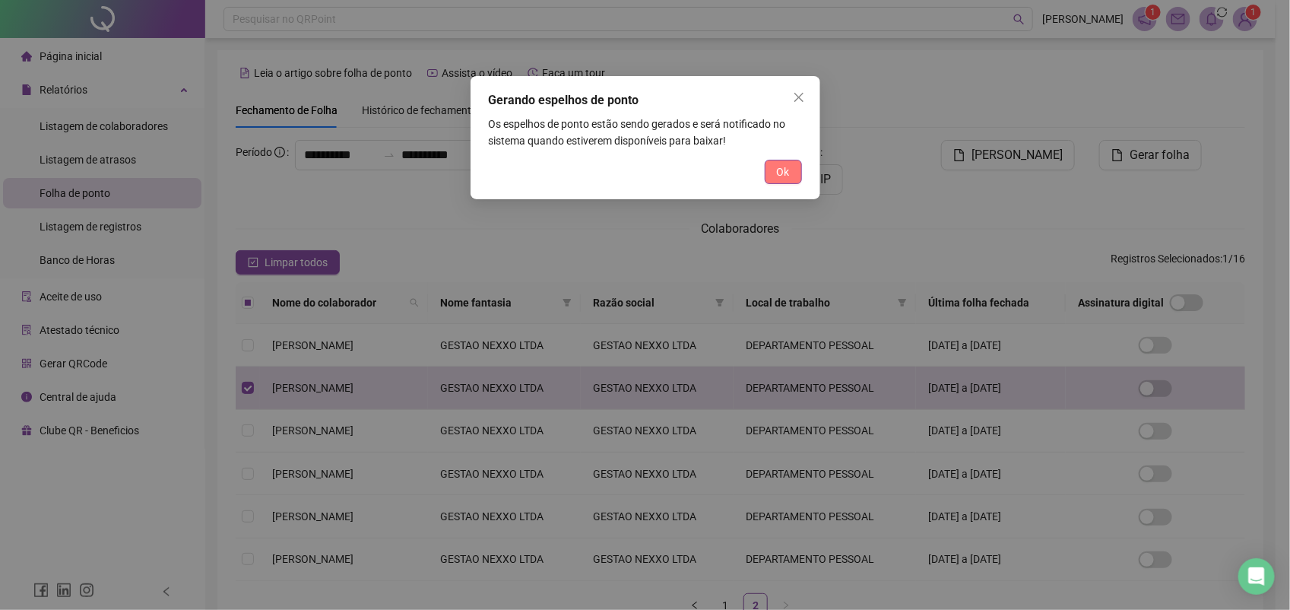
click at [780, 163] on span "Ok" at bounding box center [783, 171] width 13 height 17
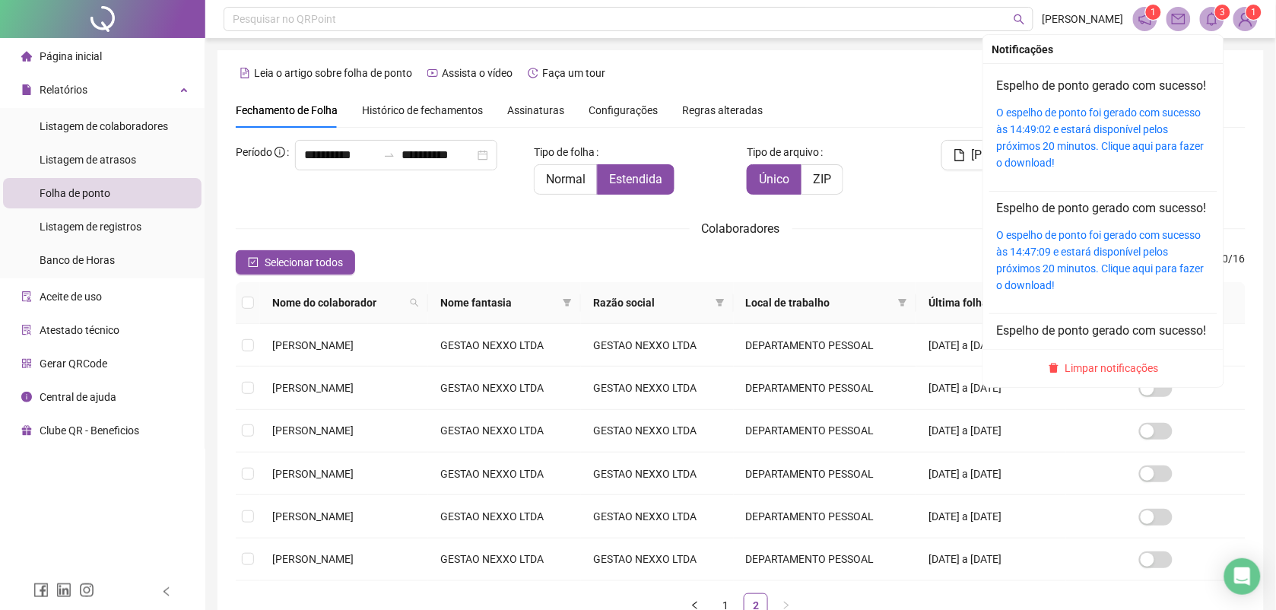
click at [1225, 16] on span "3" at bounding box center [1222, 12] width 5 height 11
click at [1096, 122] on div "O espelho de ponto foi gerado com sucesso às 14:49:02 e estará disponível pelos…" at bounding box center [1103, 137] width 213 height 67
click at [1087, 135] on link "O espelho de ponto foi gerado com sucesso às 14:49:02 e estará disponível pelos…" at bounding box center [1101, 137] width 208 height 62
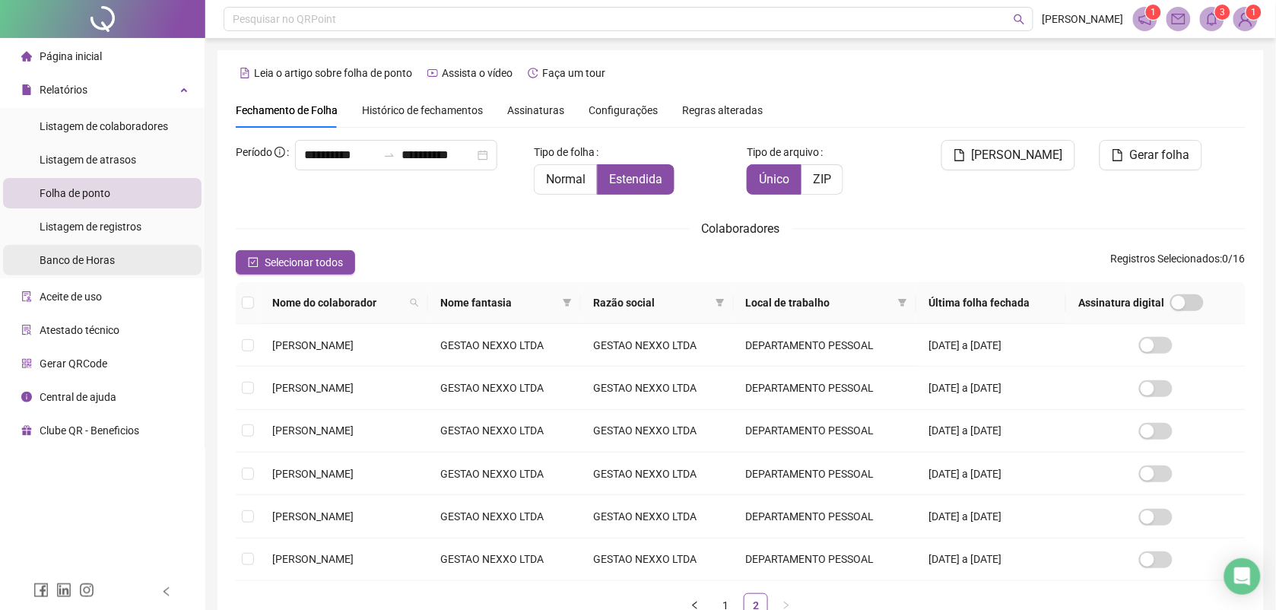
click at [97, 260] on span "Banco de Horas" at bounding box center [77, 260] width 75 height 12
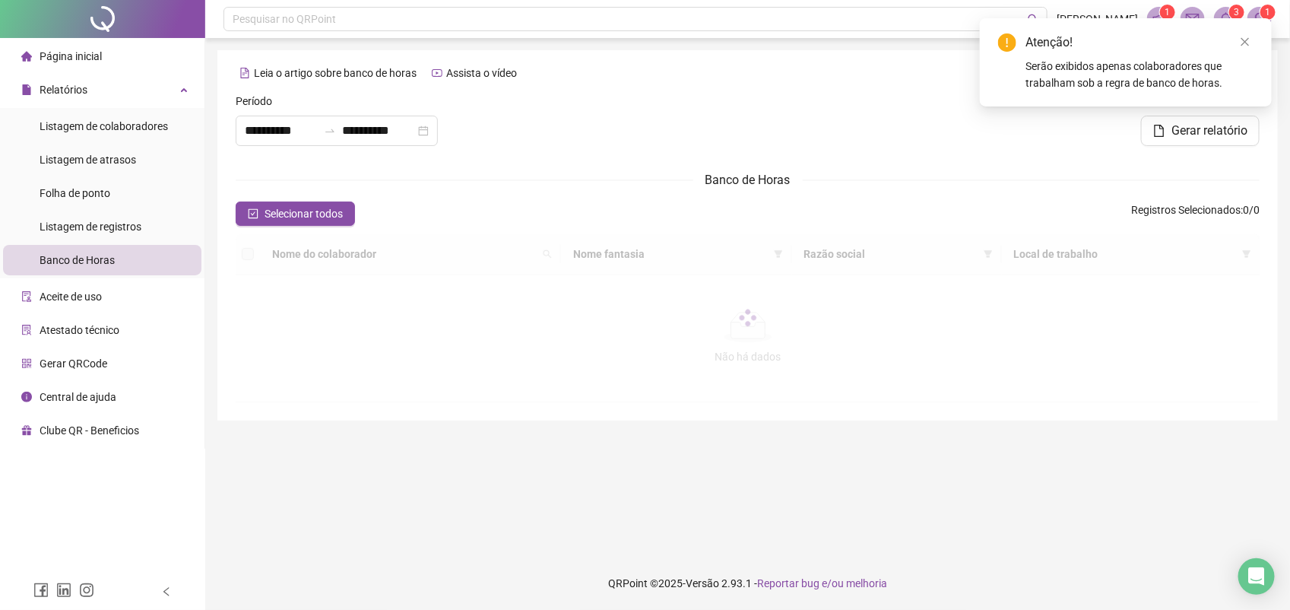
type input "**********"
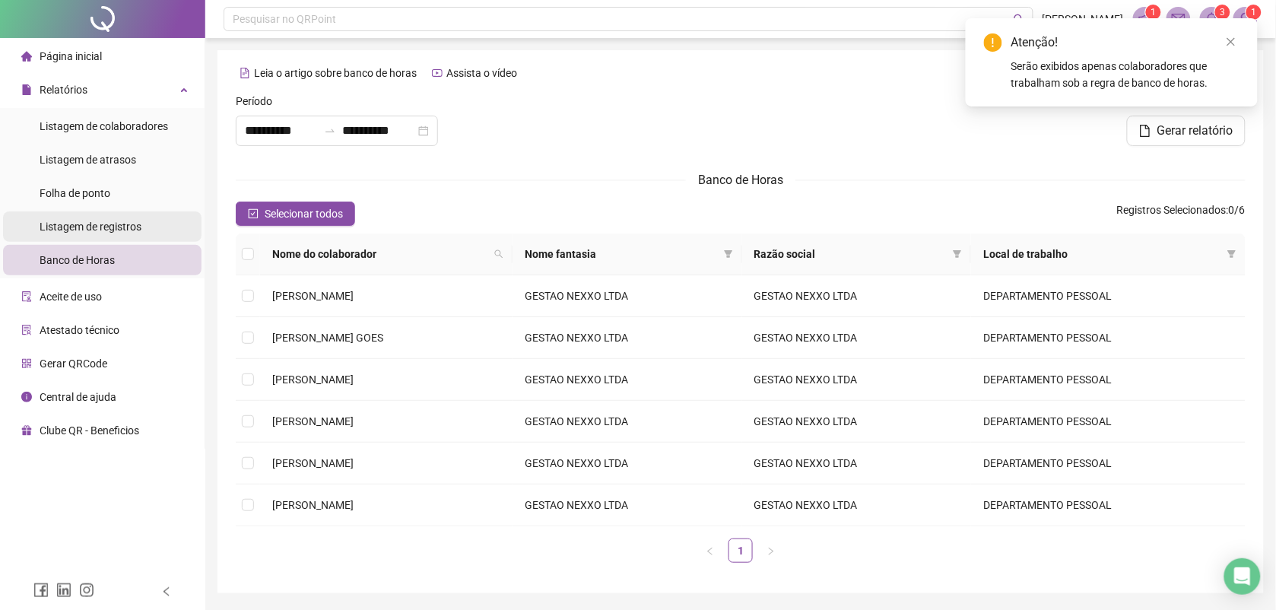
click at [81, 227] on span "Listagem de registros" at bounding box center [91, 226] width 102 height 12
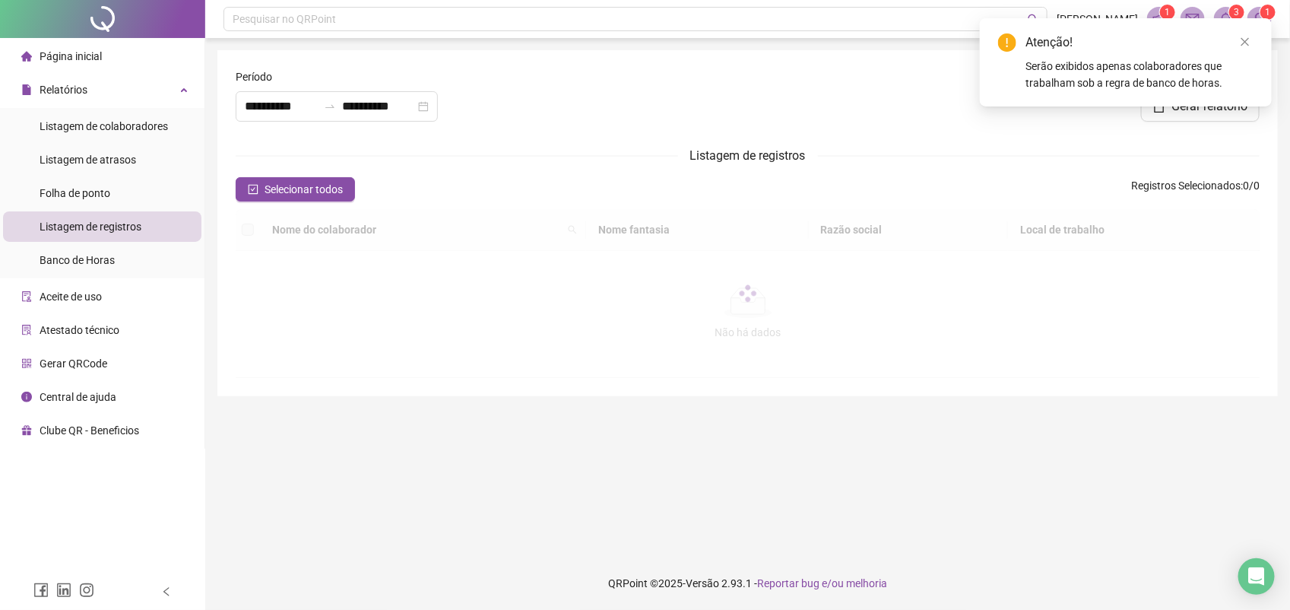
type input "**********"
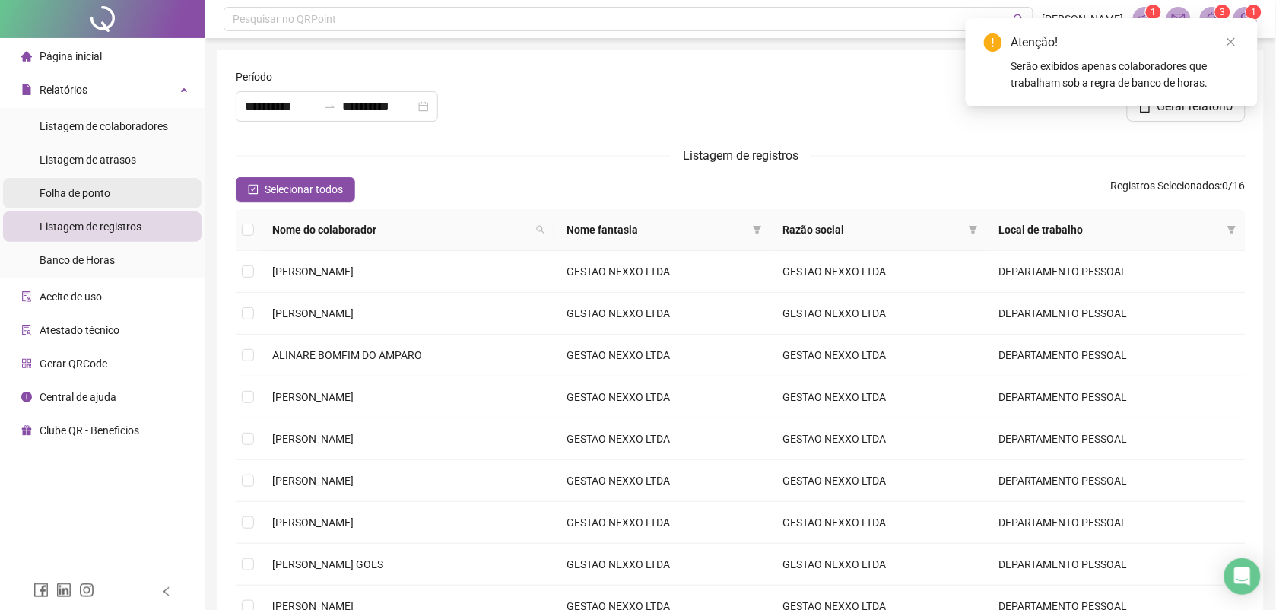
click at [90, 192] on span "Folha de ponto" at bounding box center [75, 193] width 71 height 12
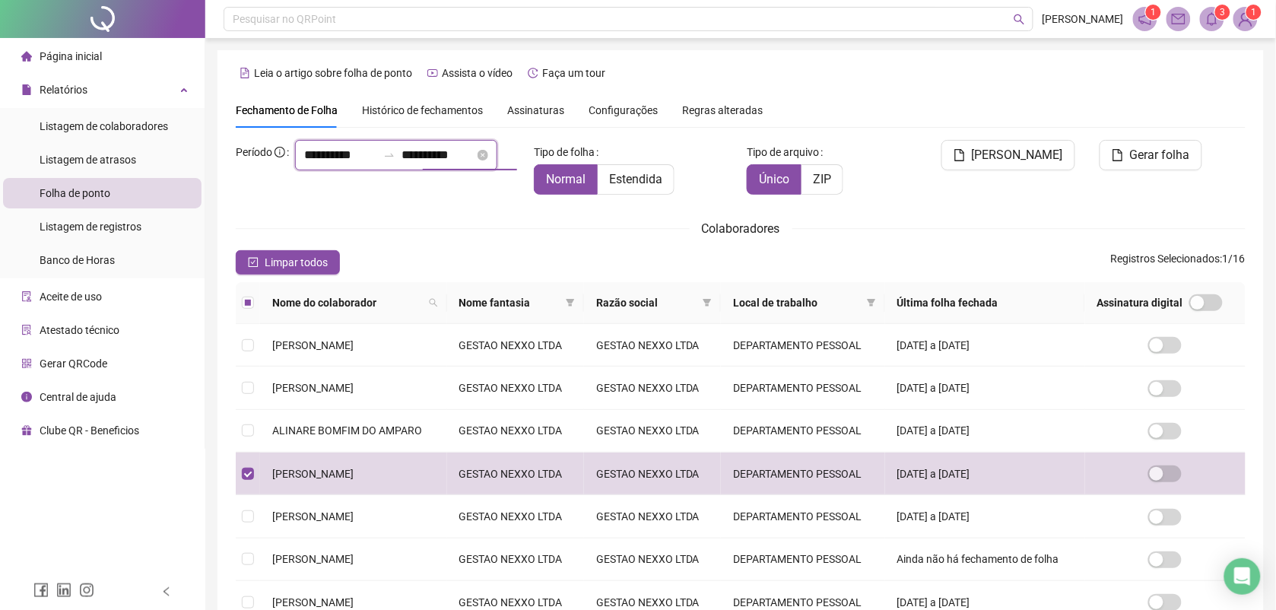
click at [426, 164] on input "**********" at bounding box center [437, 155] width 73 height 18
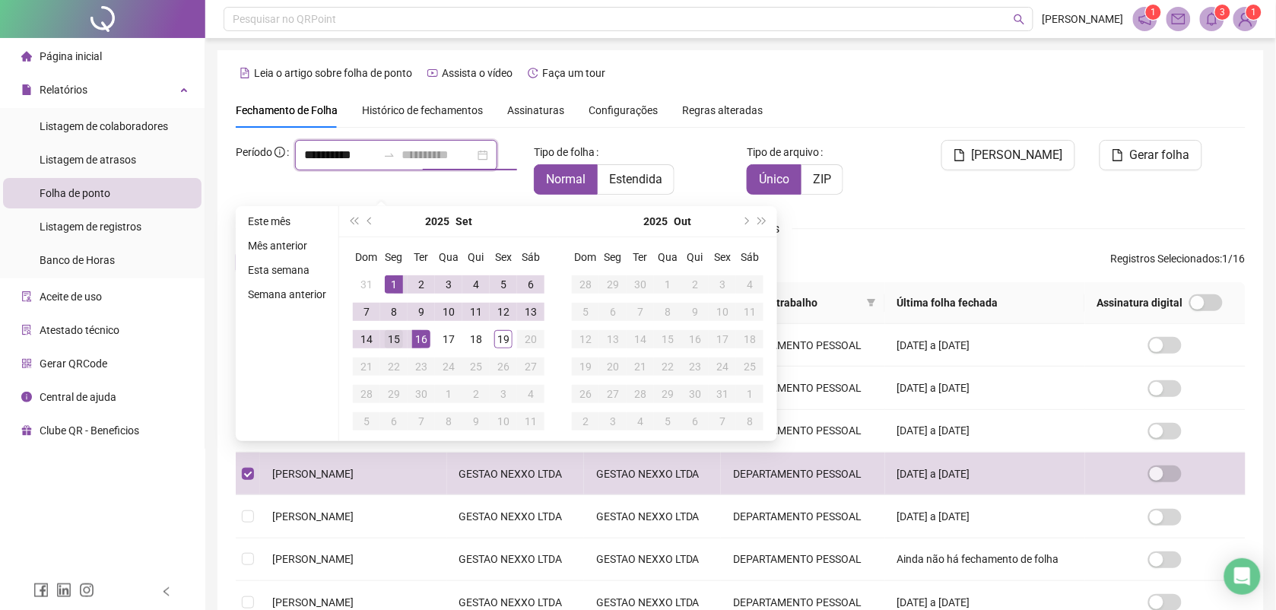
type input "**********"
click at [395, 344] on div "15" at bounding box center [394, 339] width 18 height 18
click at [639, 179] on span "Estendida" at bounding box center [635, 179] width 53 height 14
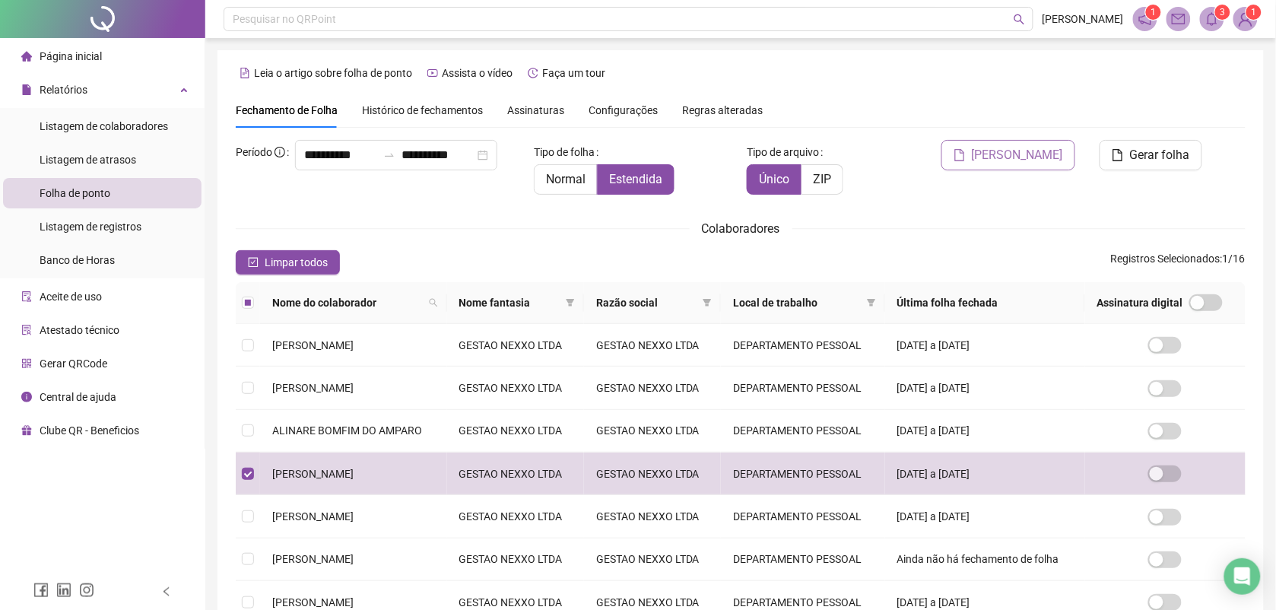
click at [988, 166] on button "[PERSON_NAME]" at bounding box center [1008, 155] width 134 height 30
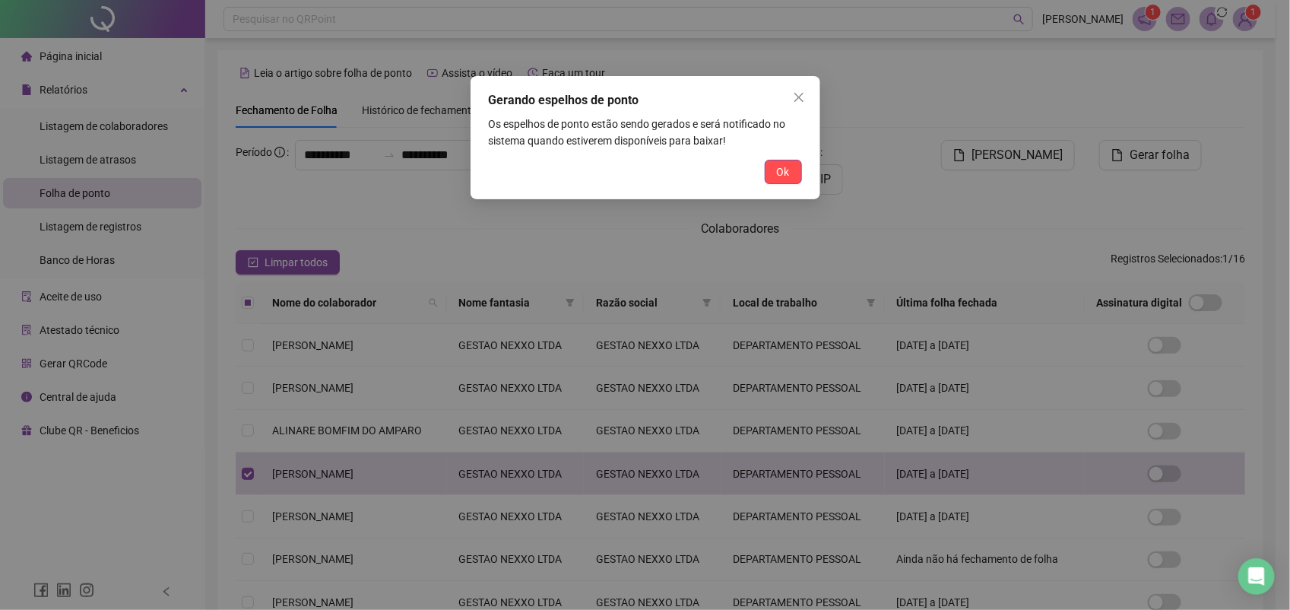
click at [803, 167] on div "Gerando espelhos de ponto Os espelhos de ponto estão sendo gerados e será notif…" at bounding box center [646, 137] width 350 height 123
click at [796, 168] on button "Ok" at bounding box center [783, 172] width 37 height 24
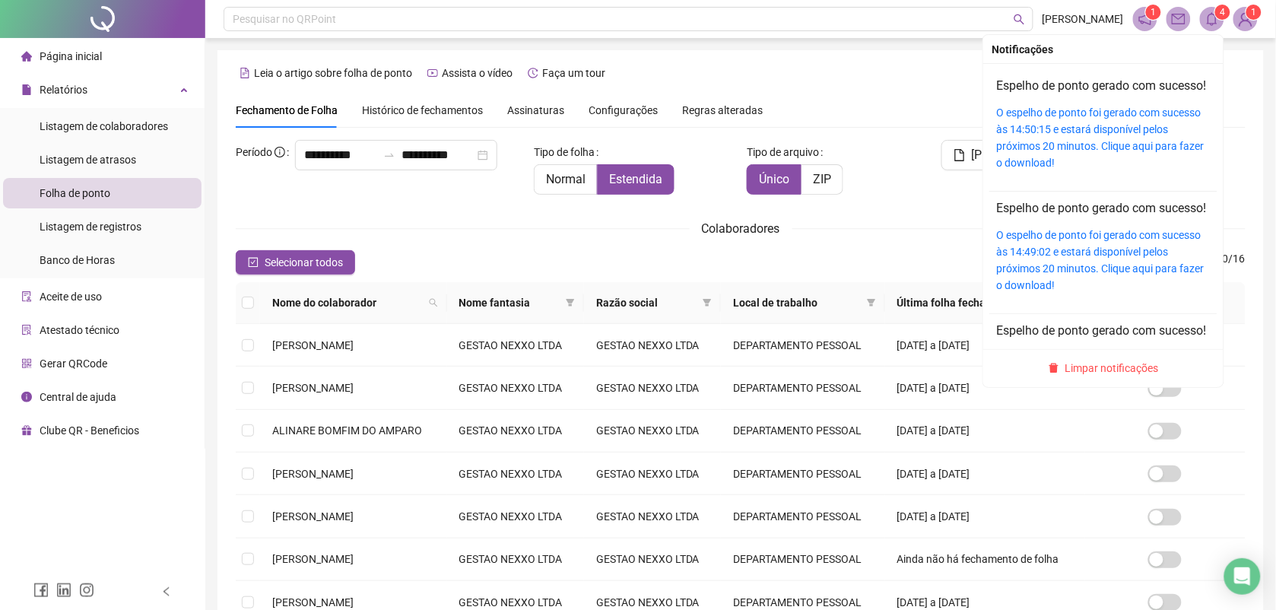
click at [1218, 16] on sup "4" at bounding box center [1222, 12] width 15 height 15
click at [1071, 131] on link "O espelho de ponto foi gerado com sucesso às 14:50:15 e estará disponível pelos…" at bounding box center [1101, 137] width 208 height 62
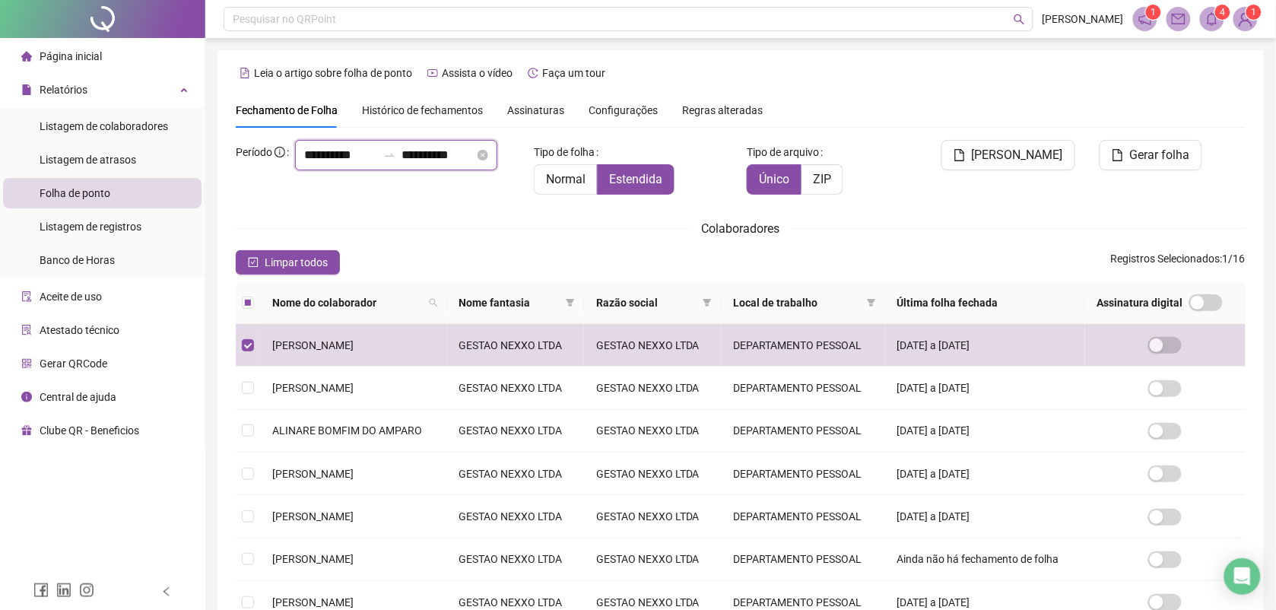
click at [304, 164] on input "**********" at bounding box center [340, 155] width 73 height 18
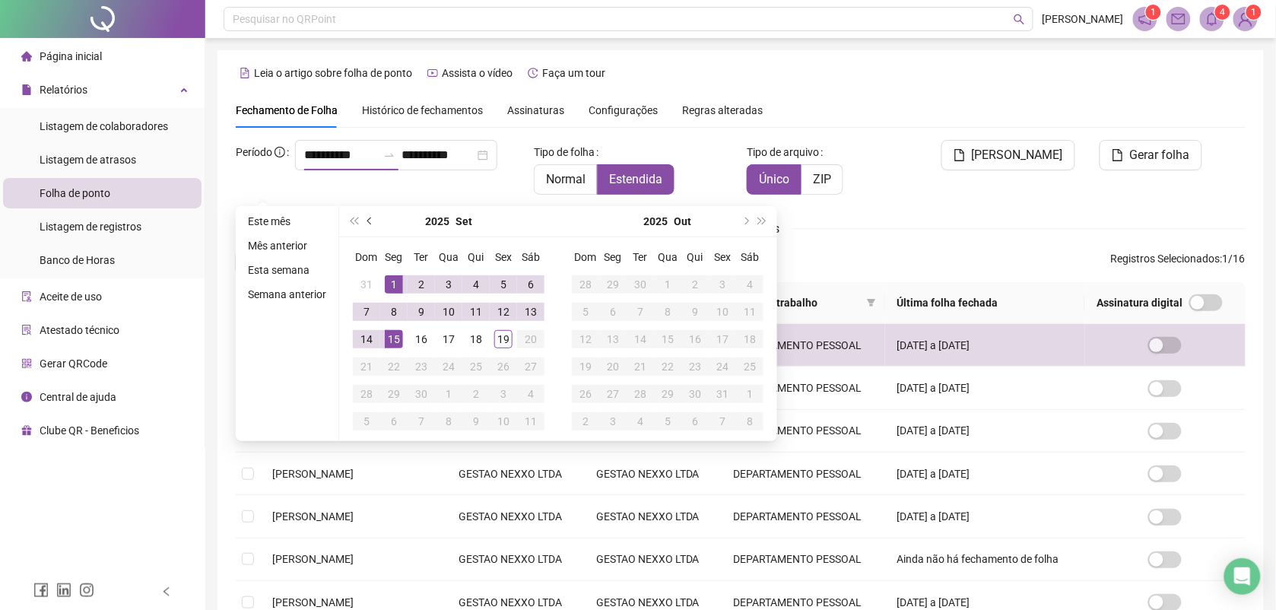
click at [369, 223] on span "prev-year" at bounding box center [371, 221] width 8 height 8
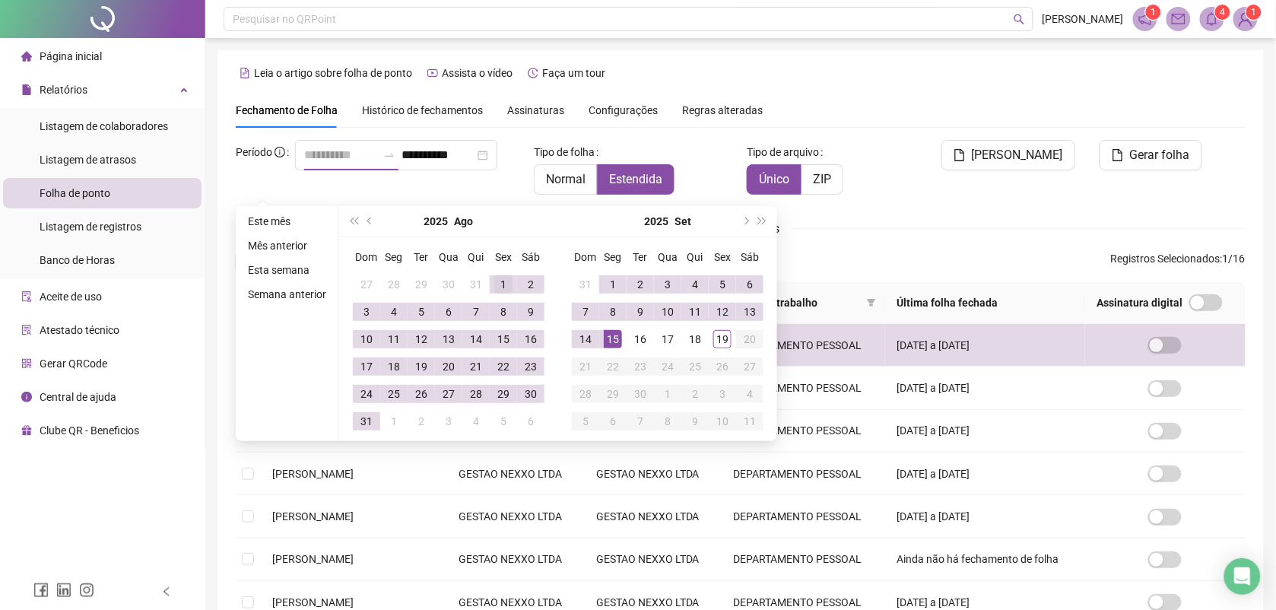
type input "**********"
click at [494, 284] on div "1" at bounding box center [503, 284] width 18 height 18
type input "**********"
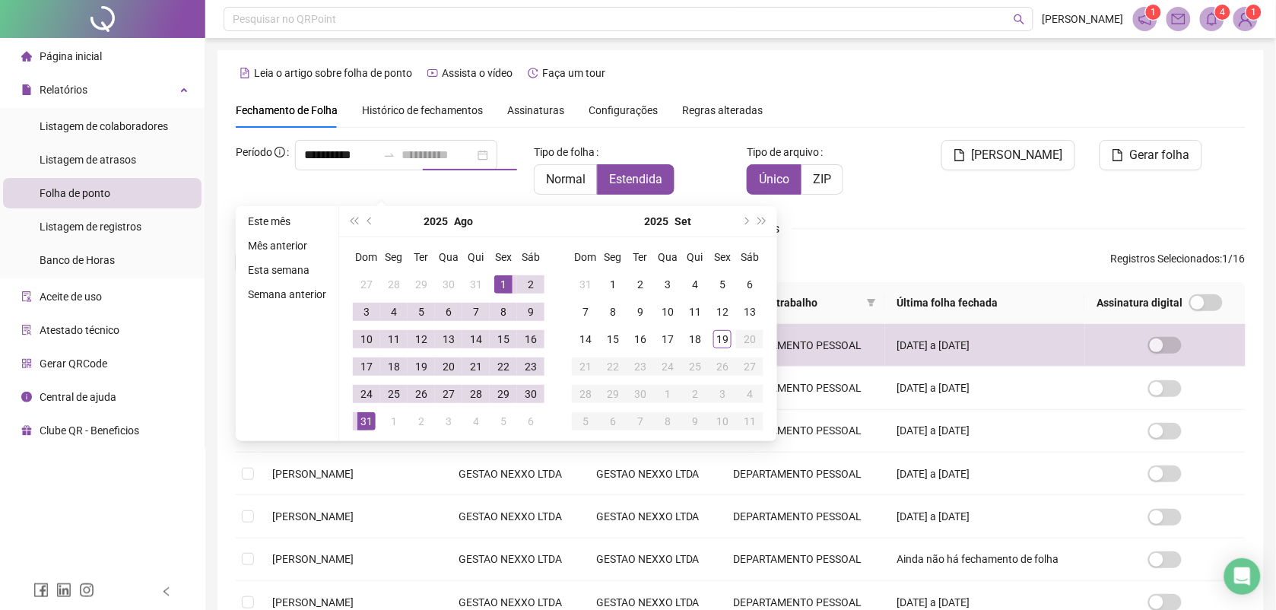
click at [363, 415] on div "31" at bounding box center [366, 421] width 18 height 18
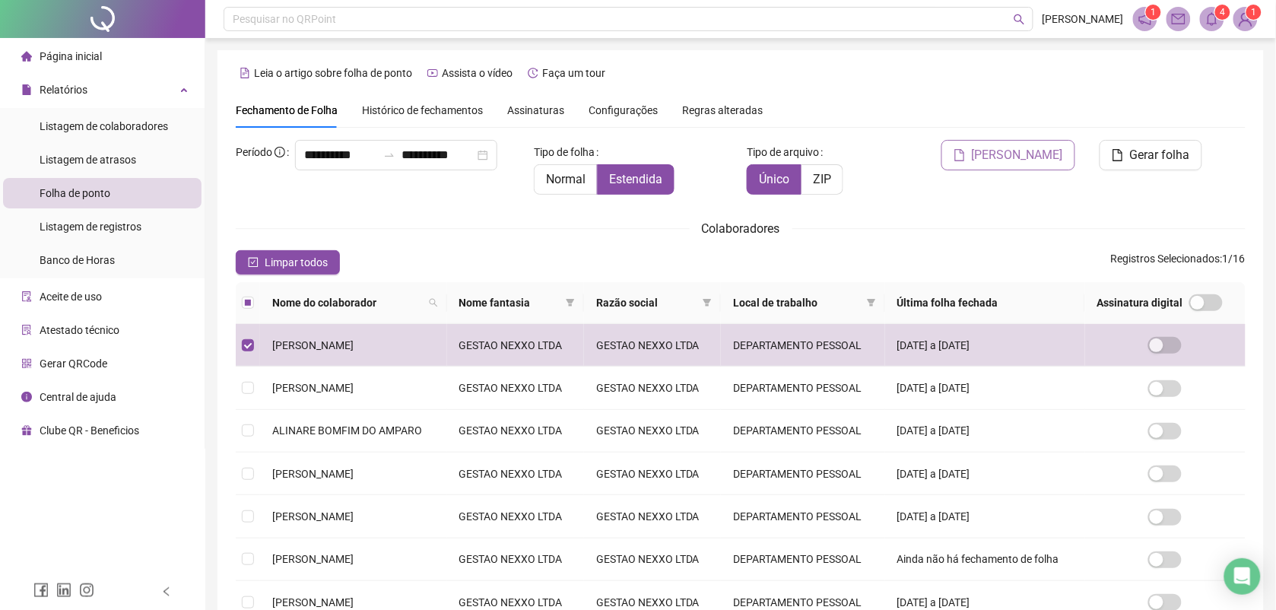
click at [1010, 154] on span "[PERSON_NAME]" at bounding box center [1017, 155] width 91 height 18
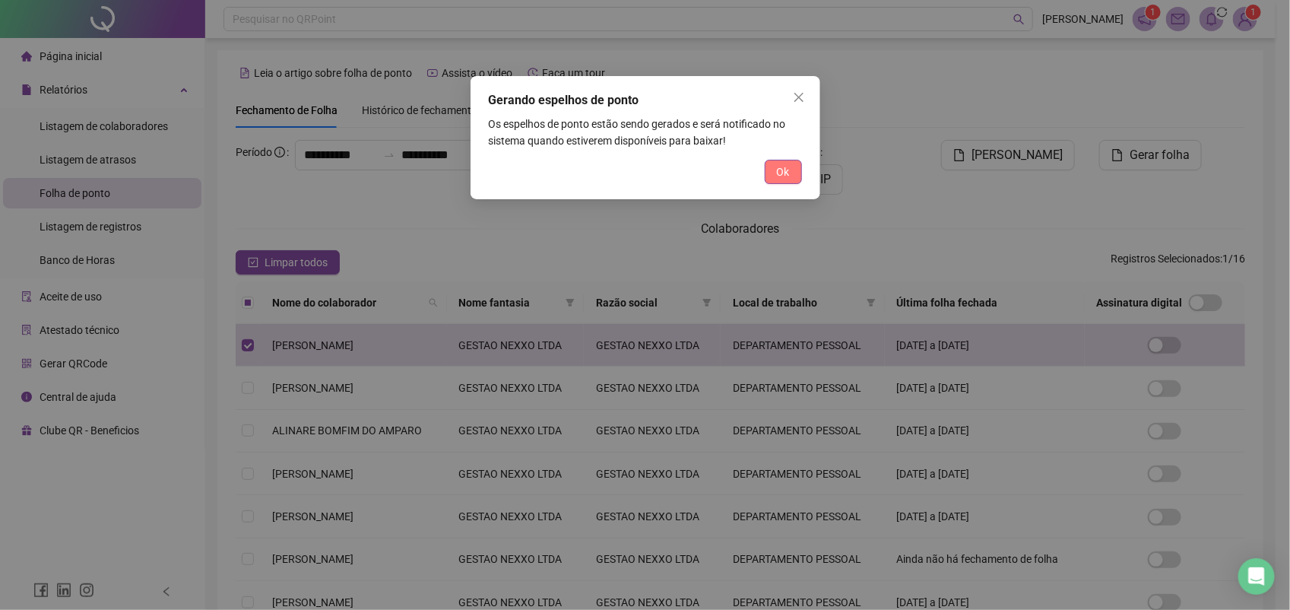
click at [788, 166] on span "Ok" at bounding box center [783, 171] width 13 height 17
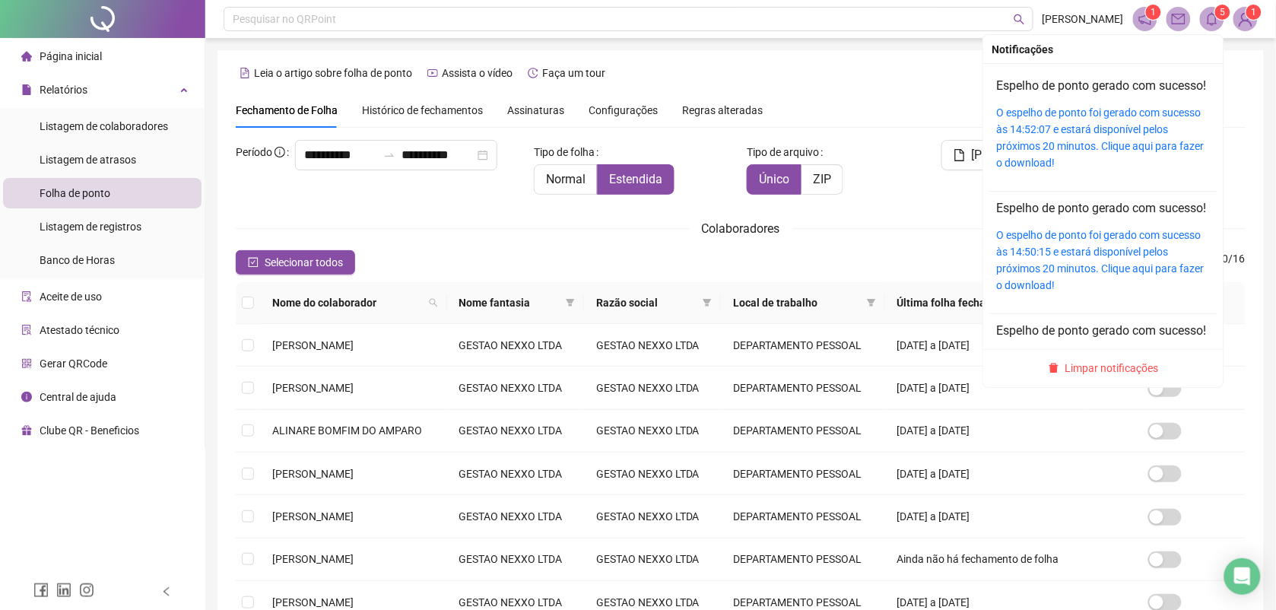
click at [1133, 115] on div "Espelho de ponto gerado com sucesso! O espelho de ponto foi gerado com sucesso …" at bounding box center [1103, 124] width 213 height 94
click at [1124, 138] on div "O espelho de ponto foi gerado com sucesso às 14:52:07 e estará disponível pelos…" at bounding box center [1103, 137] width 213 height 67
click at [1006, 154] on link "O espelho de ponto foi gerado com sucesso às 14:52:07 e estará disponível pelos…" at bounding box center [1101, 137] width 208 height 62
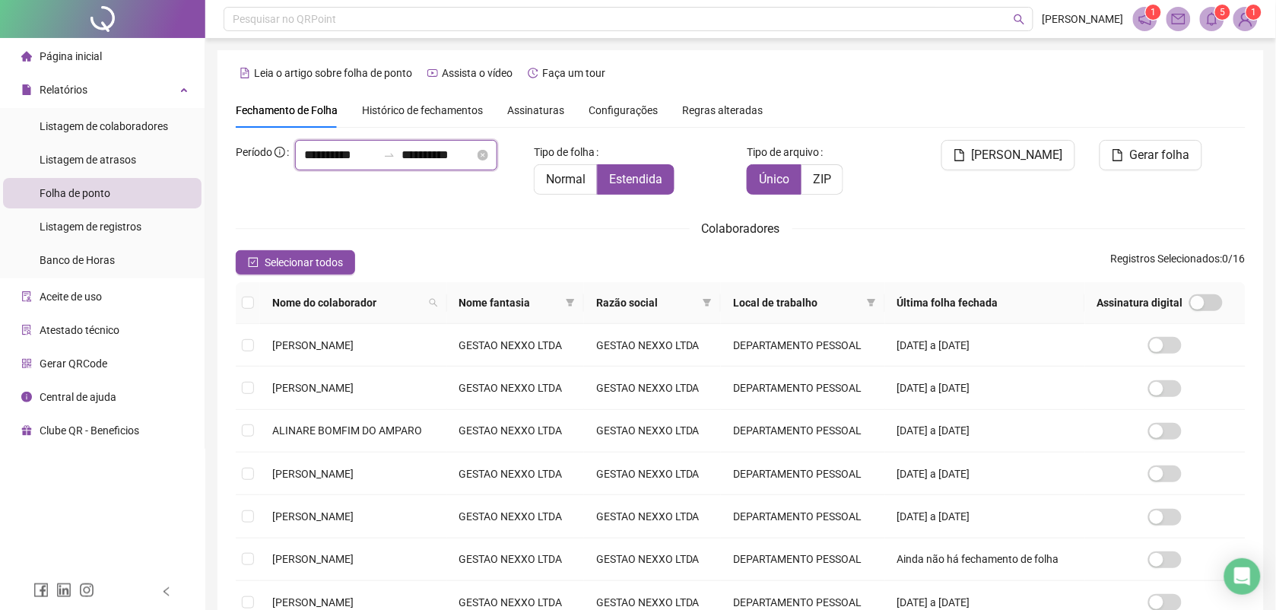
click at [310, 164] on input "**********" at bounding box center [340, 155] width 73 height 18
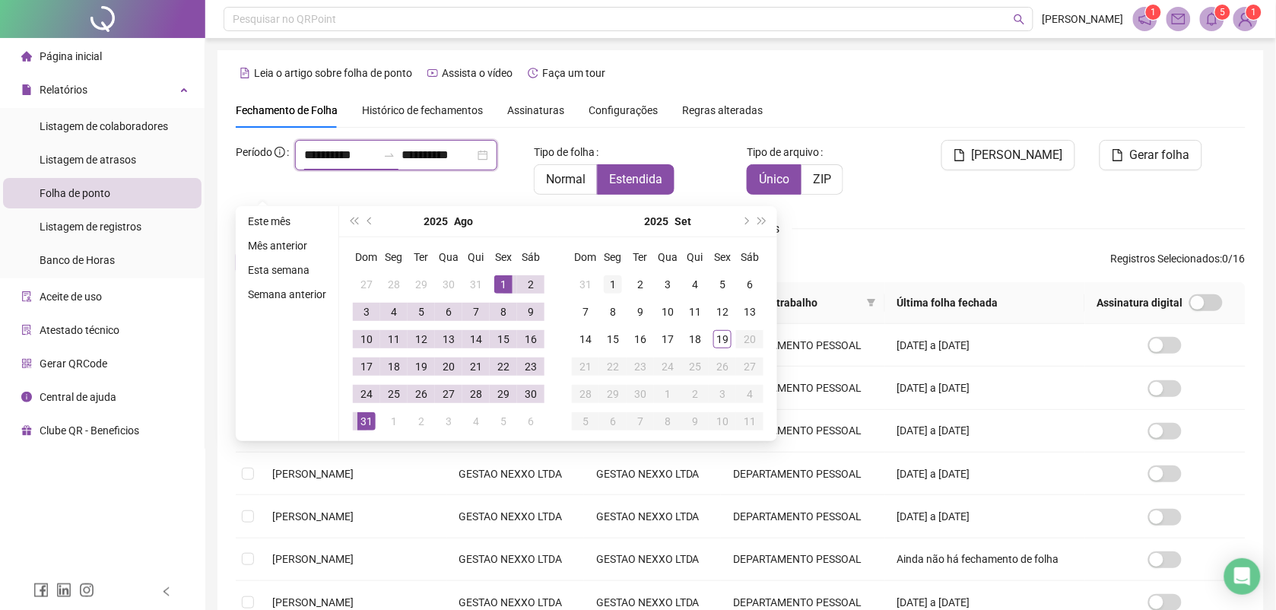
type input "**********"
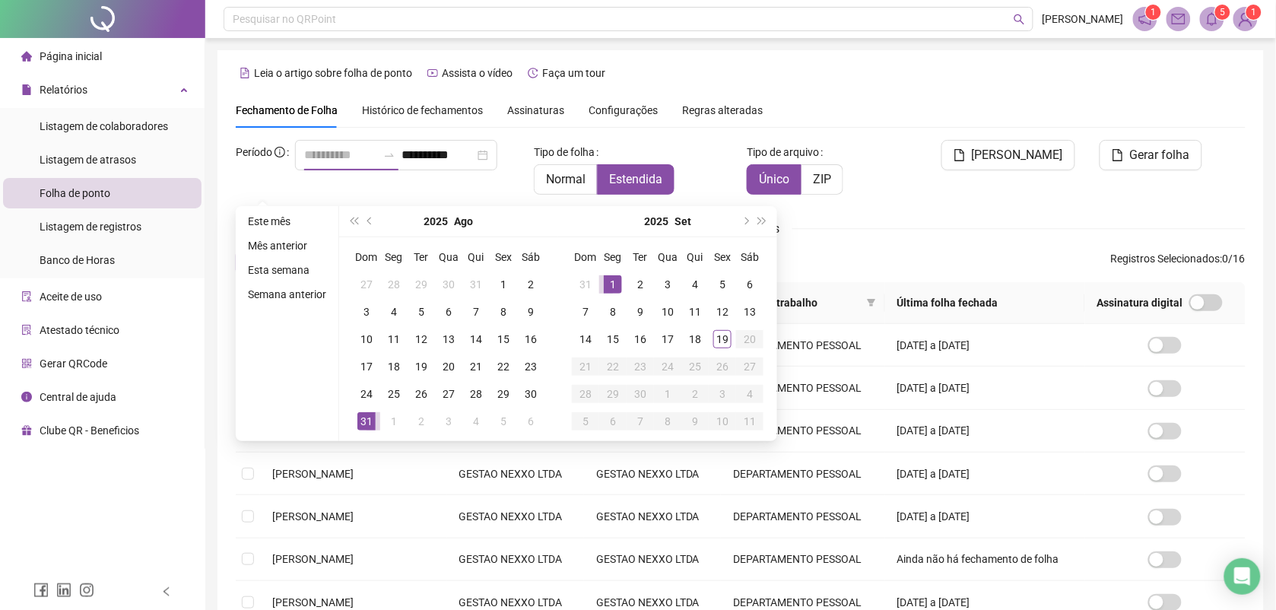
click at [616, 287] on div "1" at bounding box center [613, 284] width 18 height 18
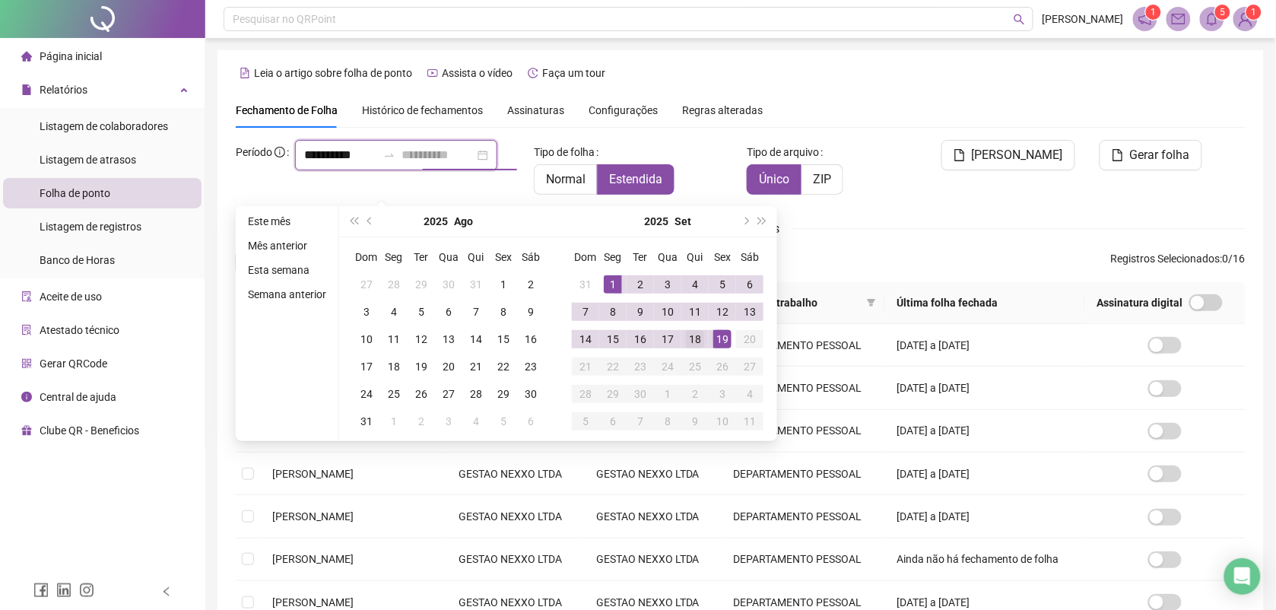
type input "**********"
click at [699, 337] on div "18" at bounding box center [695, 339] width 18 height 18
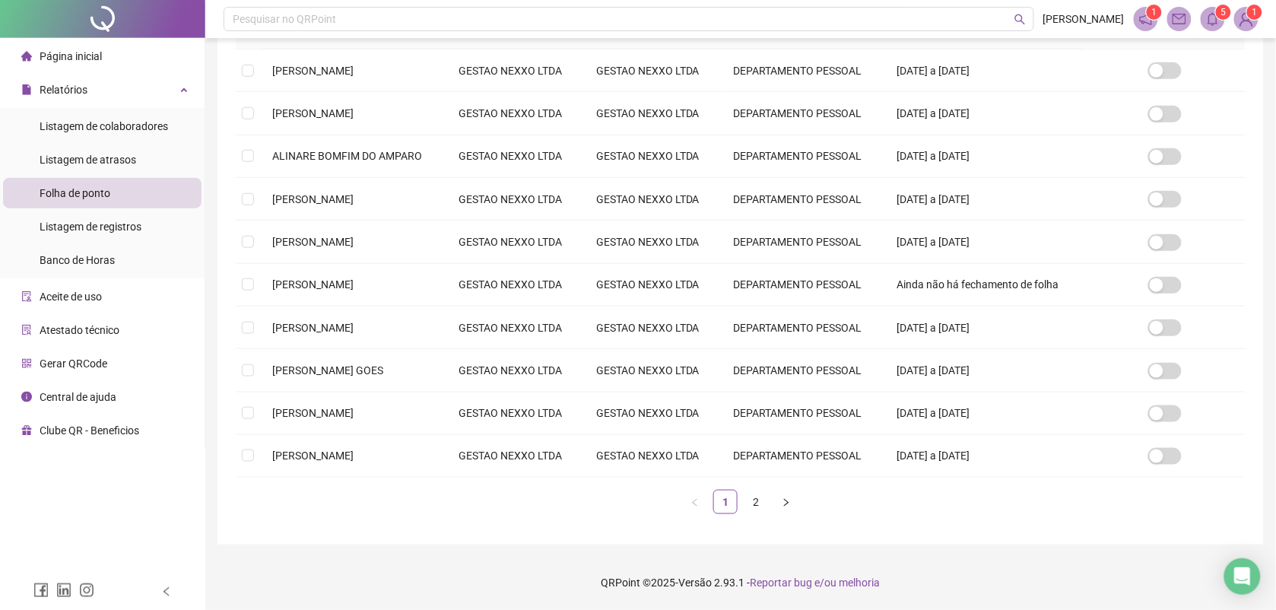
scroll to position [433, 0]
click at [757, 500] on link "2" at bounding box center [755, 501] width 23 height 23
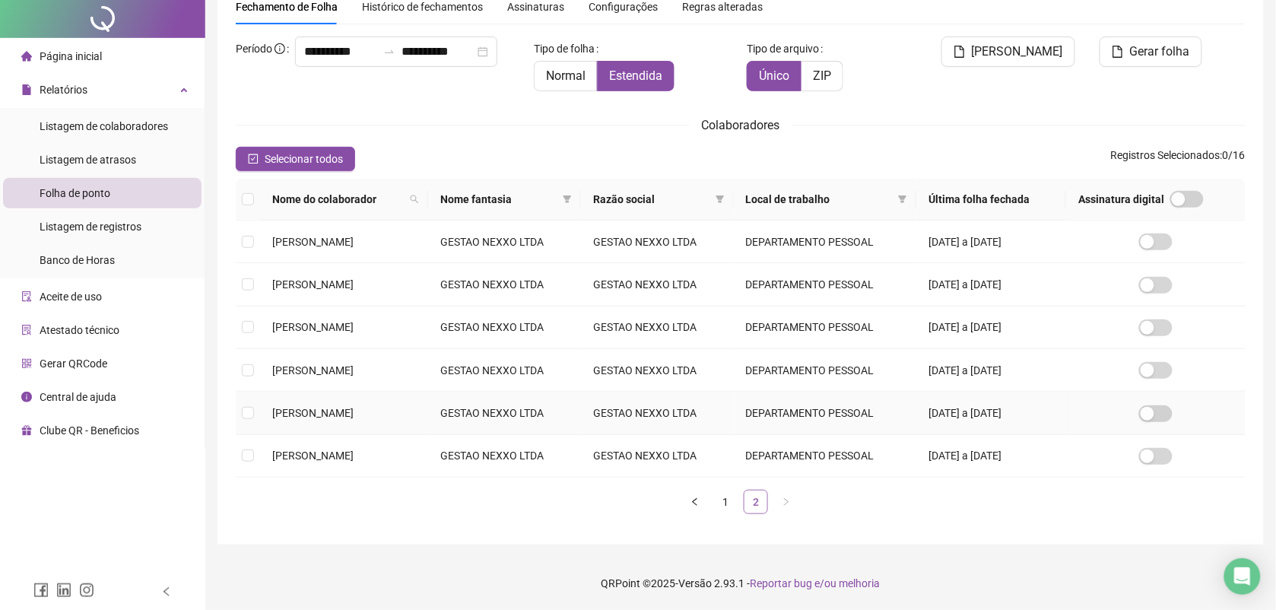
scroll to position [0, 0]
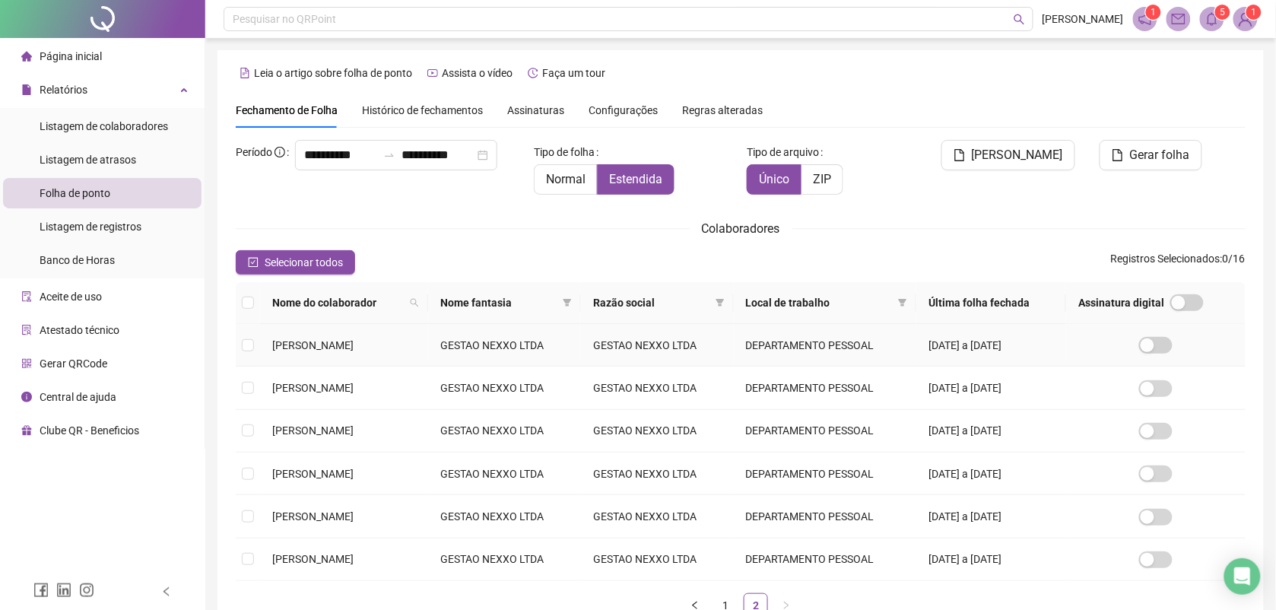
click at [327, 346] on span "[PERSON_NAME]" at bounding box center [312, 345] width 81 height 12
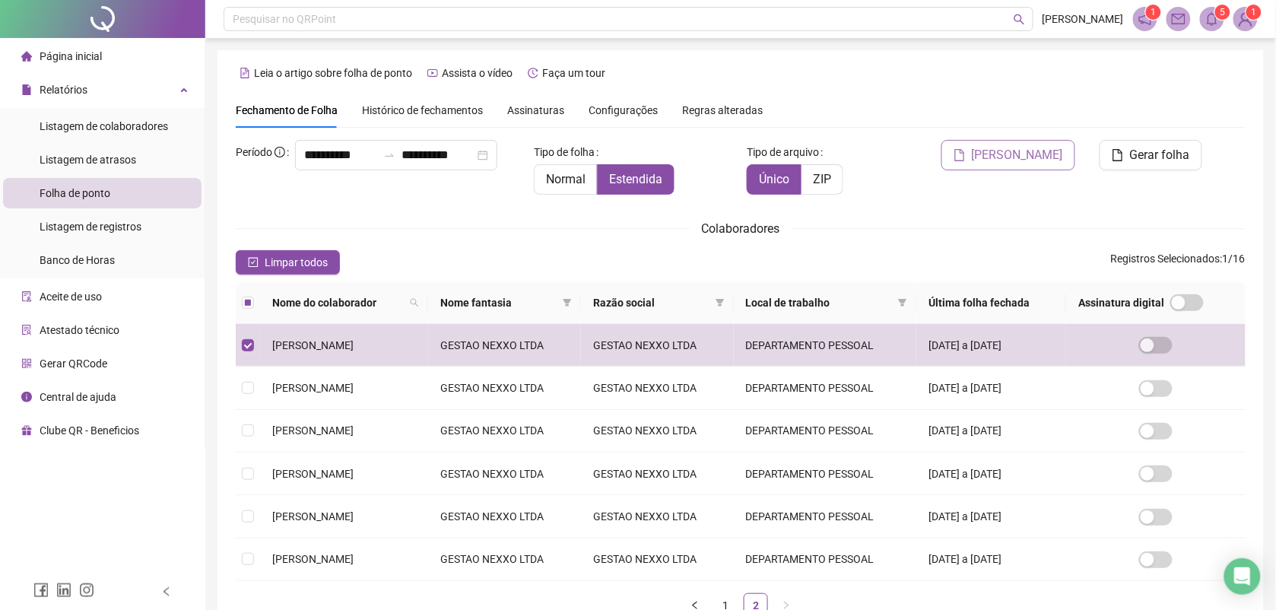
click at [1036, 154] on span "[PERSON_NAME]" at bounding box center [1017, 155] width 91 height 18
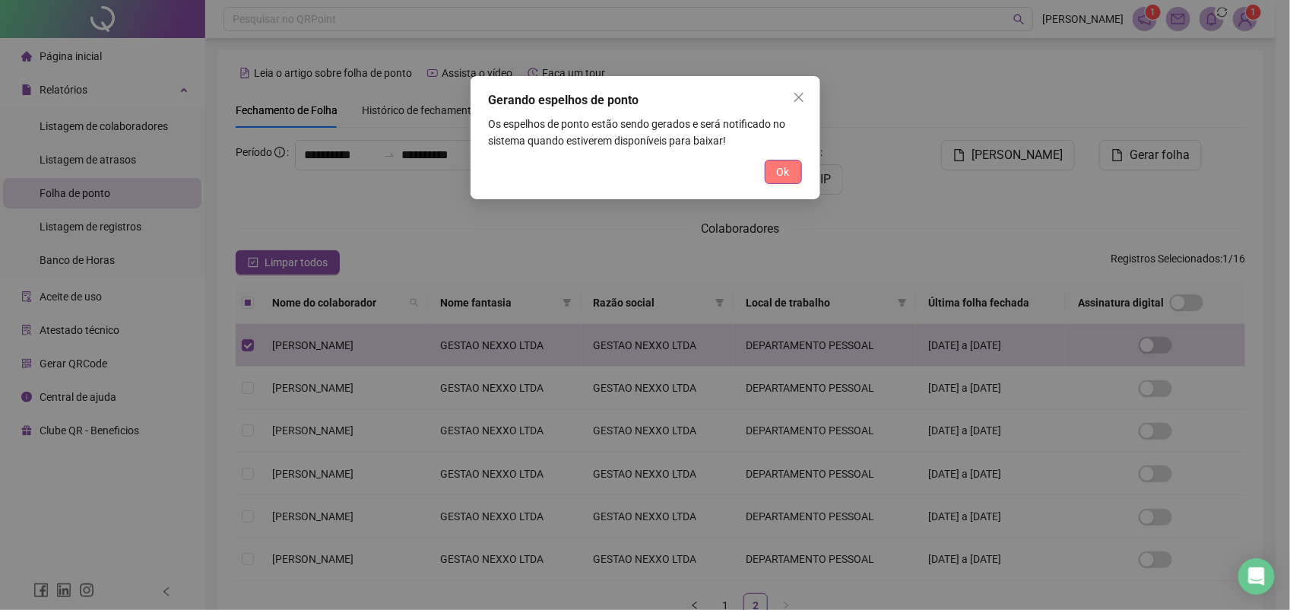
click at [777, 165] on span "Ok" at bounding box center [783, 171] width 13 height 17
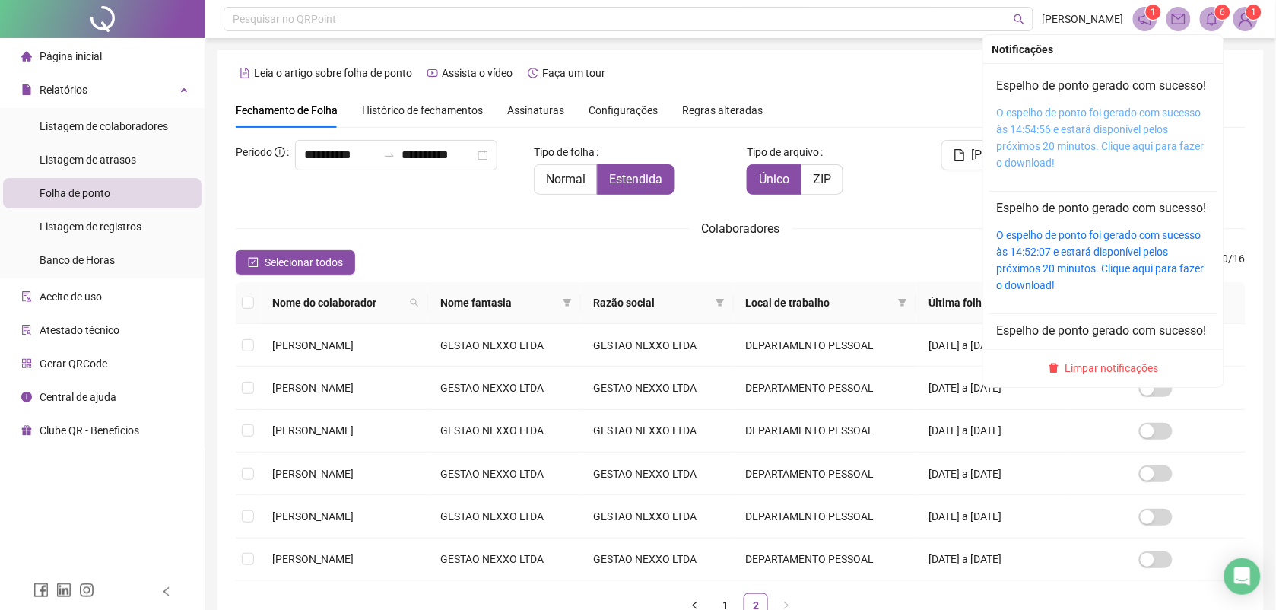
click at [1126, 134] on link "O espelho de ponto foi gerado com sucesso às 14:54:56 e estará disponível pelos…" at bounding box center [1101, 137] width 208 height 62
